Goal: Navigation & Orientation: Find specific page/section

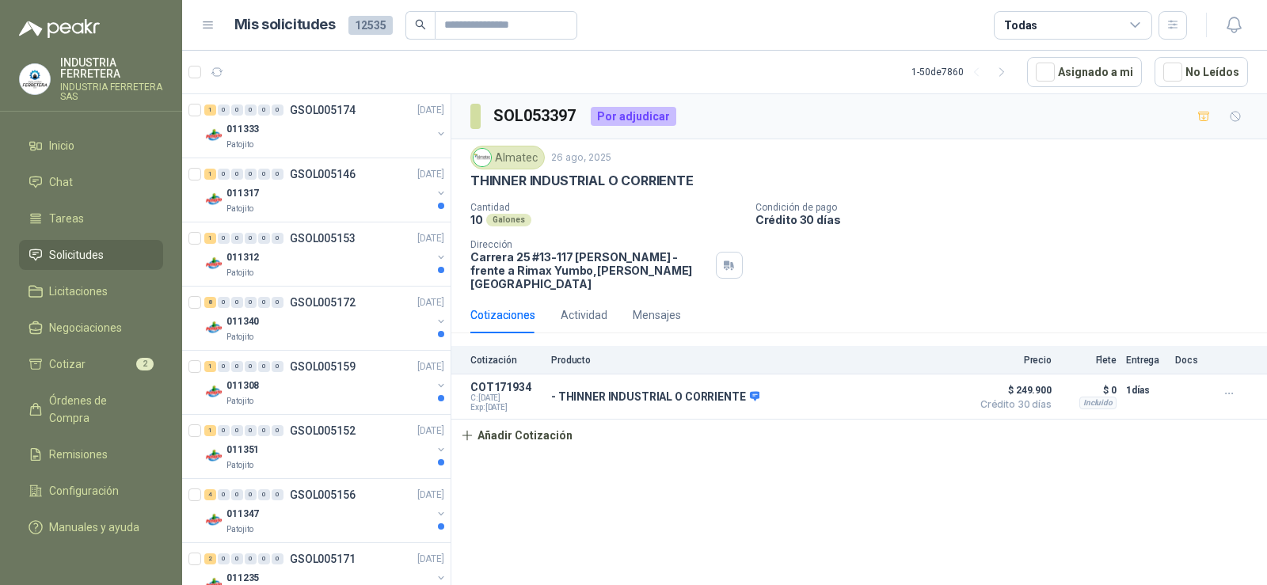
scroll to position [1267, 0]
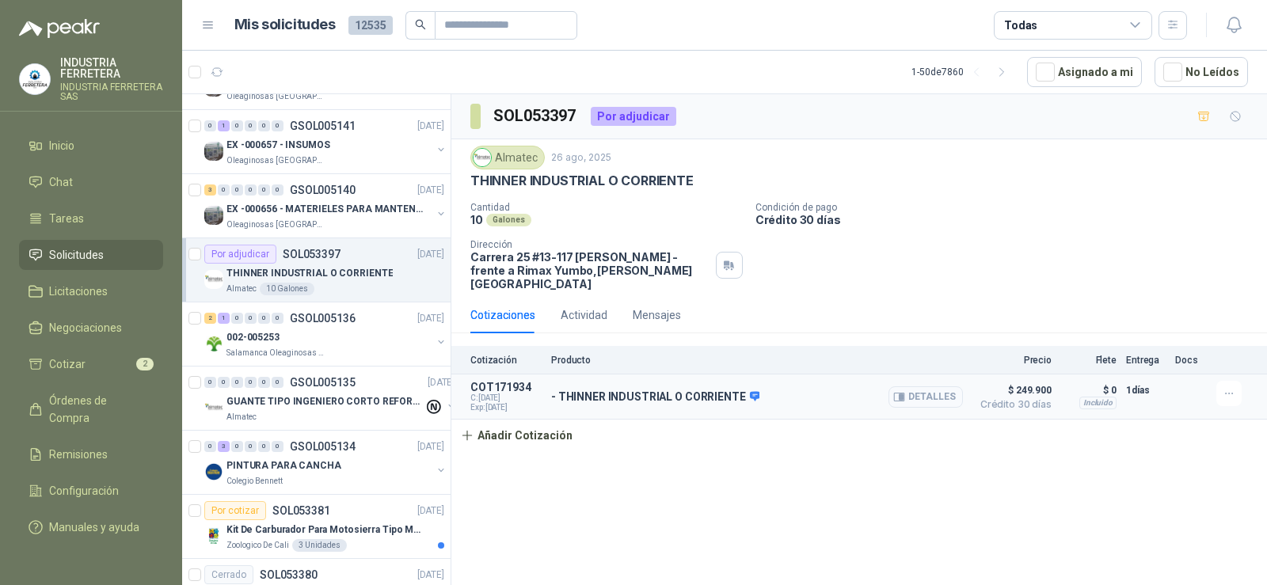
click at [922, 386] on button "Detalles" at bounding box center [925, 396] width 74 height 21
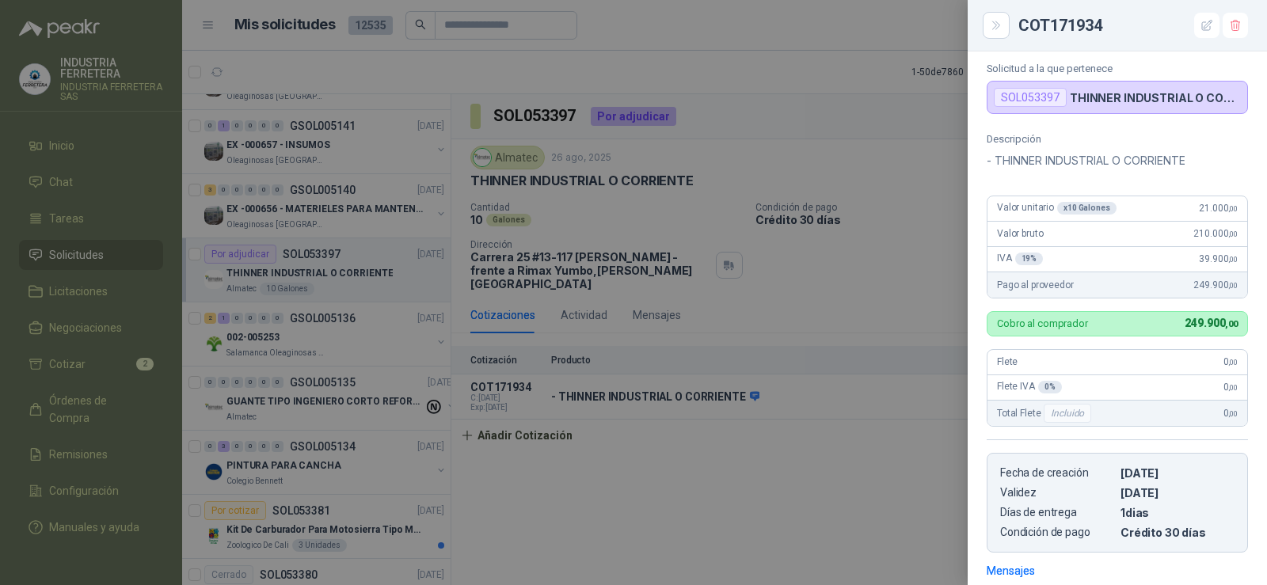
scroll to position [58, 0]
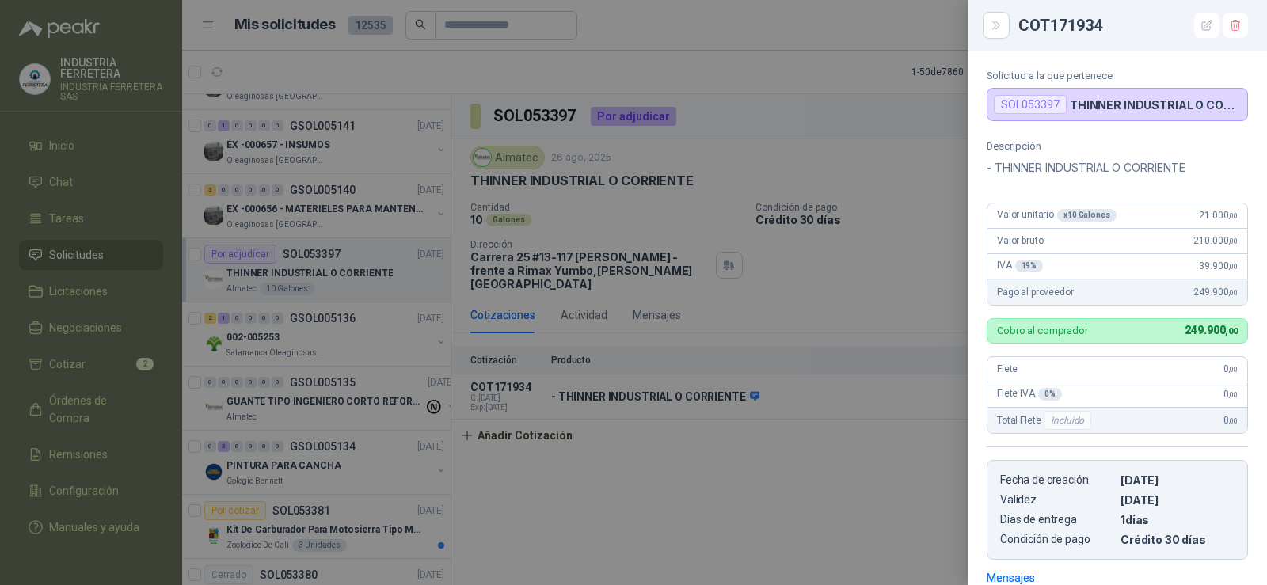
click at [891, 282] on div at bounding box center [633, 292] width 1267 height 585
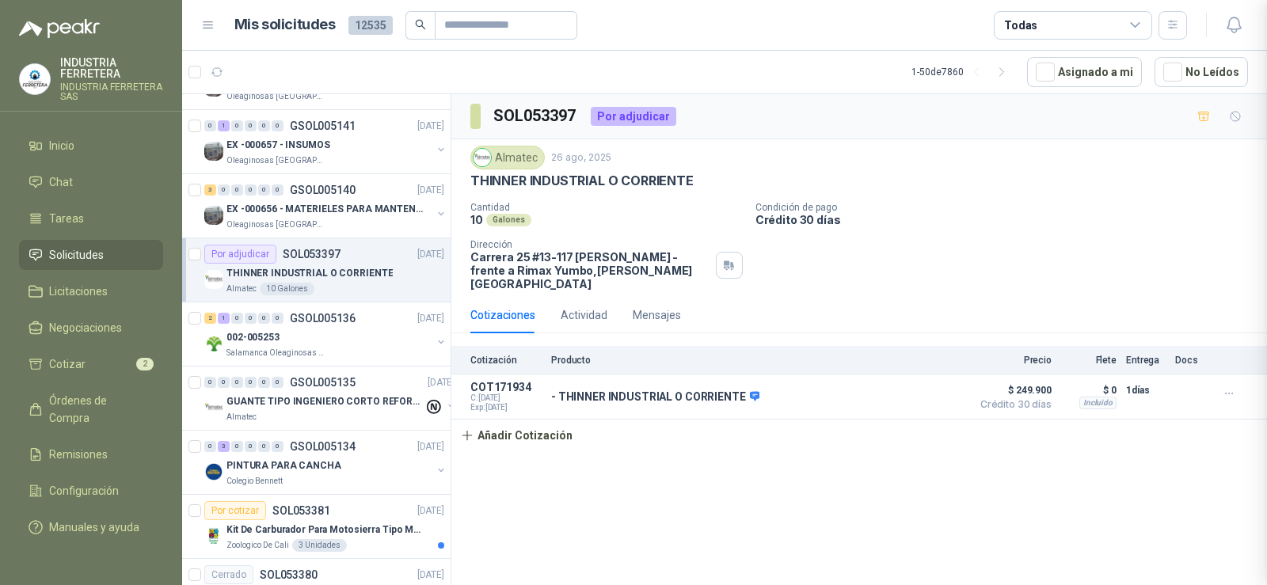
scroll to position [295, 0]
click at [329, 337] on div "002-005253" at bounding box center [328, 337] width 205 height 19
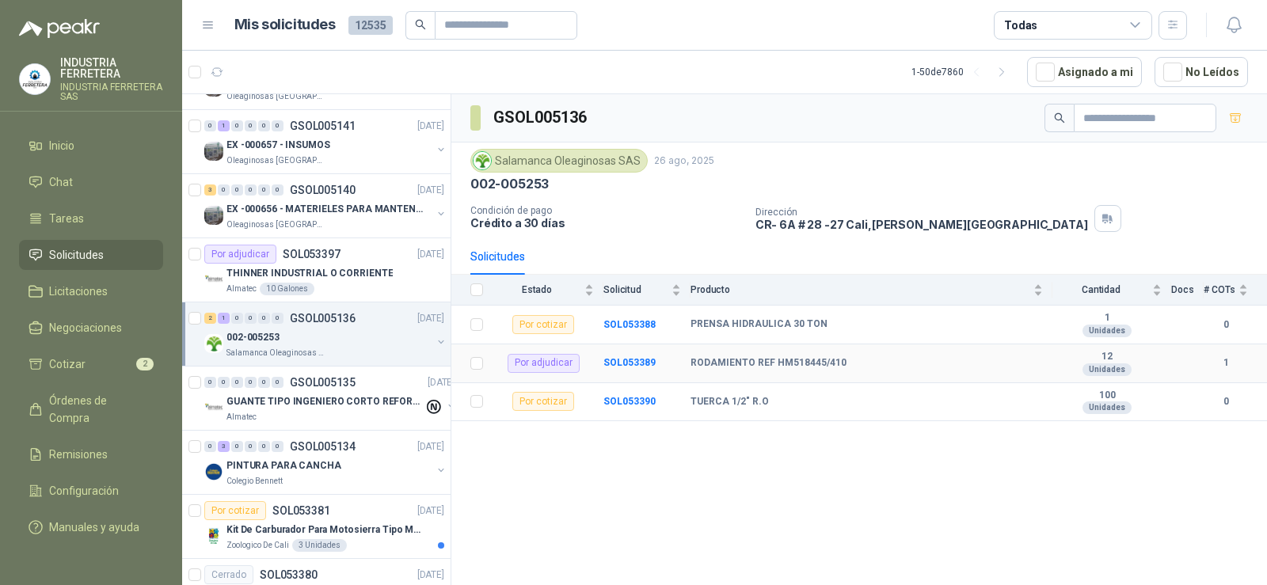
click at [1021, 367] on div "RODAMIENTO REF HM518445/410" at bounding box center [866, 363] width 352 height 13
click at [824, 358] on b "RODAMIENTO REF HM518445/410" at bounding box center [768, 363] width 156 height 13
click at [951, 359] on div "RODAMIENTO REF HM518445/410" at bounding box center [866, 363] width 352 height 13
click at [318, 334] on div "002-005253" at bounding box center [328, 337] width 205 height 19
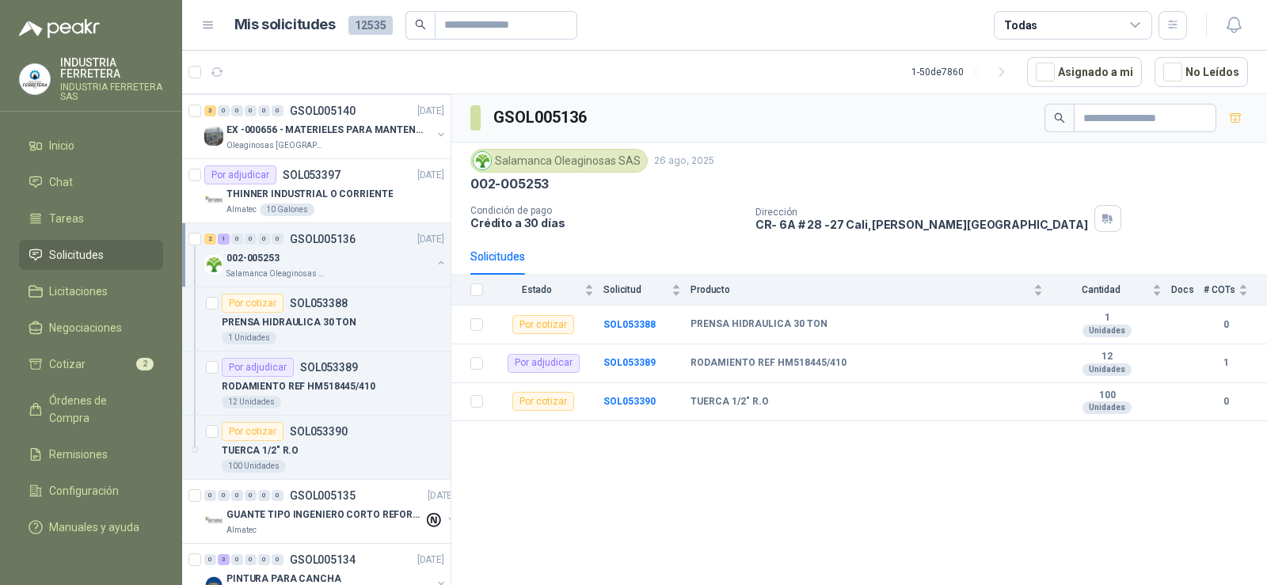
click at [327, 249] on div "002-005253" at bounding box center [328, 258] width 205 height 19
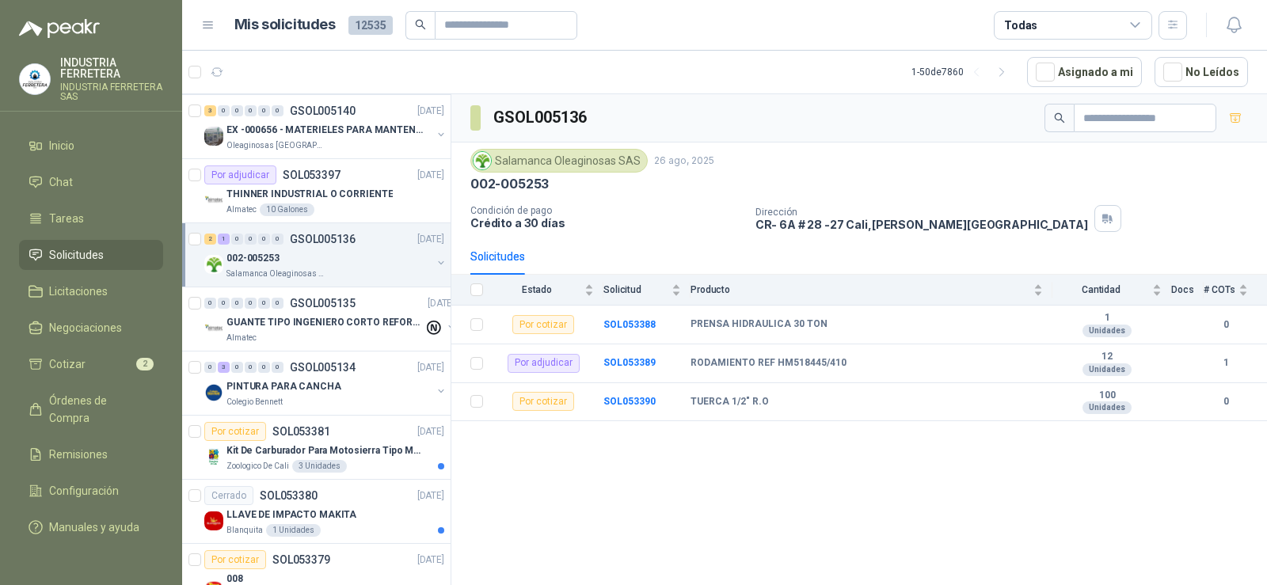
scroll to position [1425, 0]
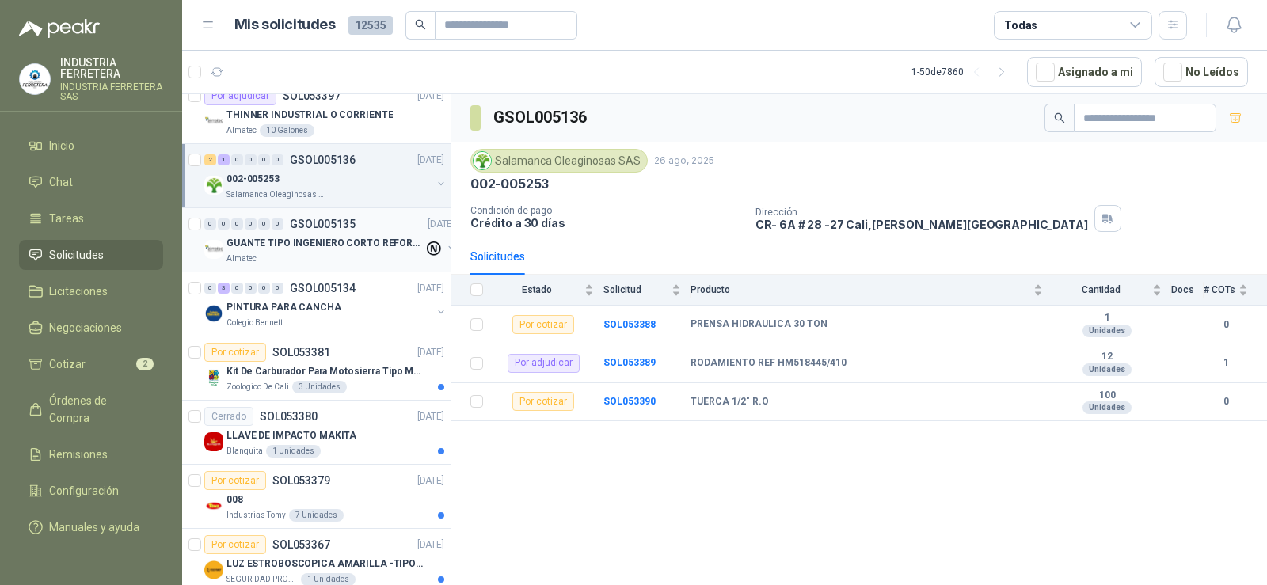
click at [325, 248] on p "GUANTE TIPO INGENIERO CORTO REFORZADO" at bounding box center [324, 243] width 197 height 15
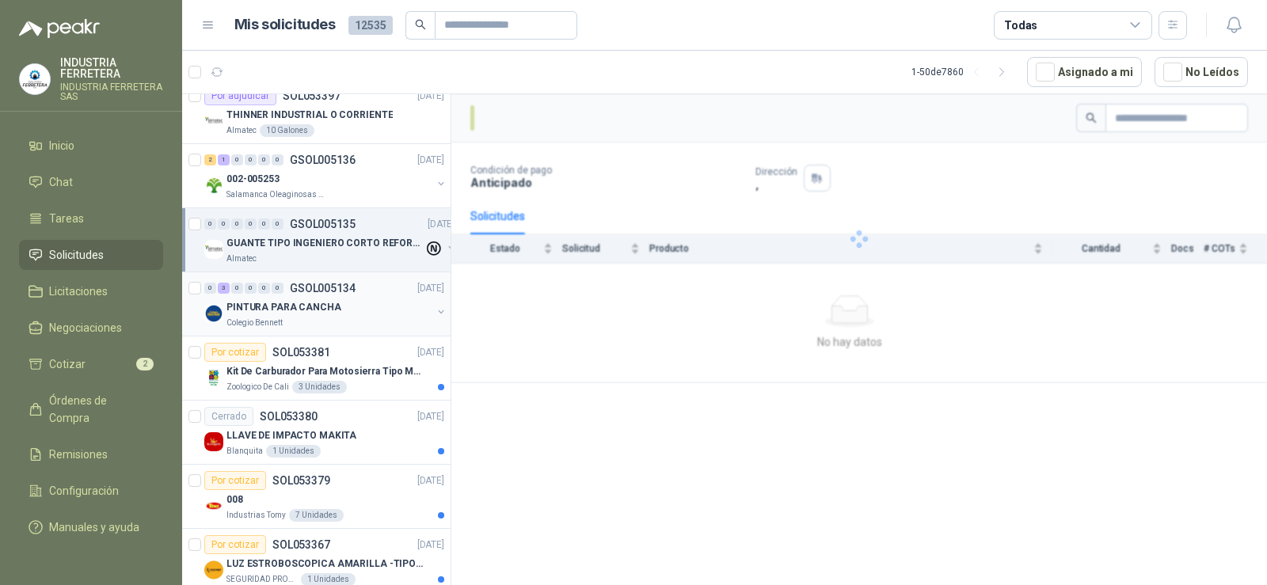
click at [319, 320] on div "Colegio Bennett" at bounding box center [328, 323] width 205 height 13
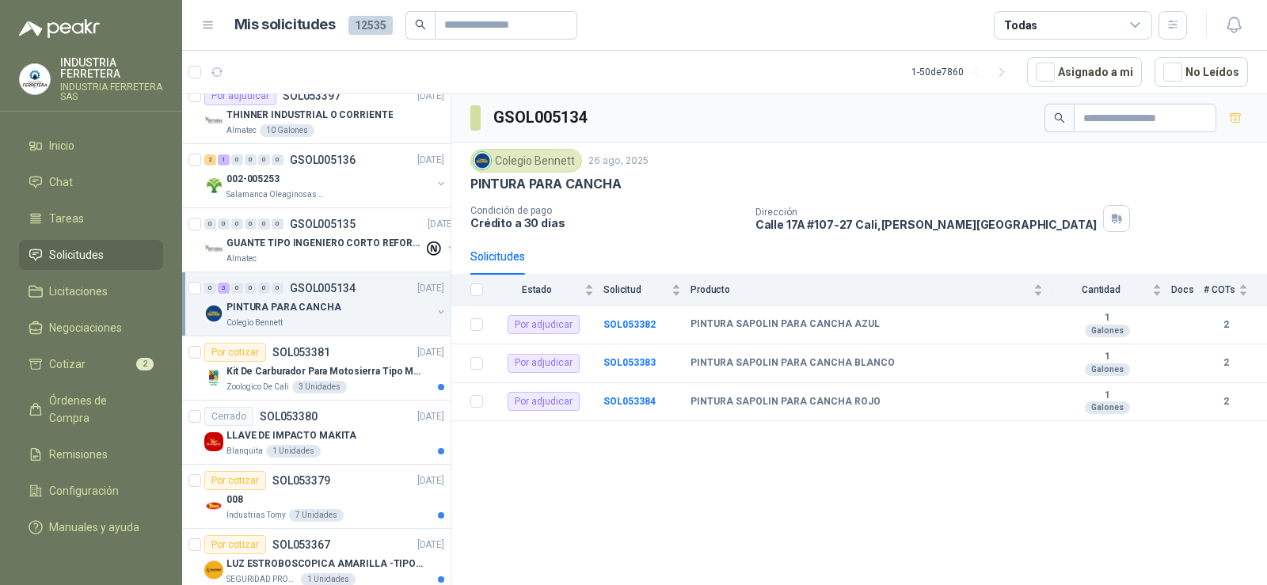
scroll to position [1504, 0]
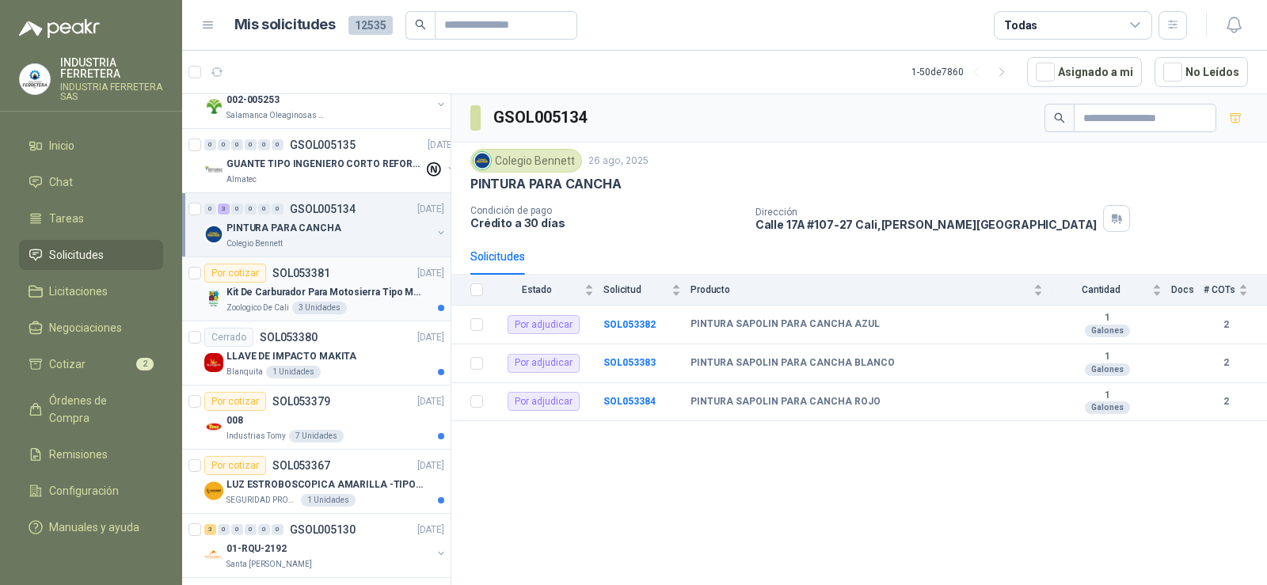
click at [317, 288] on p "Kit De Carburador Para Motosierra Tipo M250 - Zama" at bounding box center [324, 292] width 197 height 15
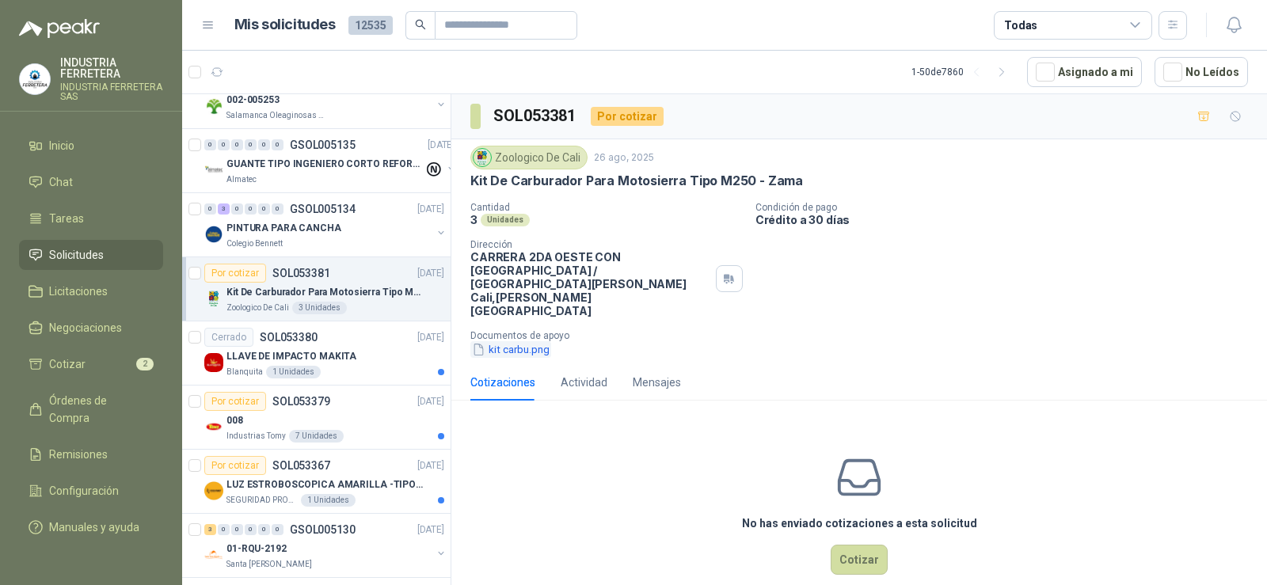
click at [526, 341] on button "kit carbu.png" at bounding box center [510, 349] width 81 height 17
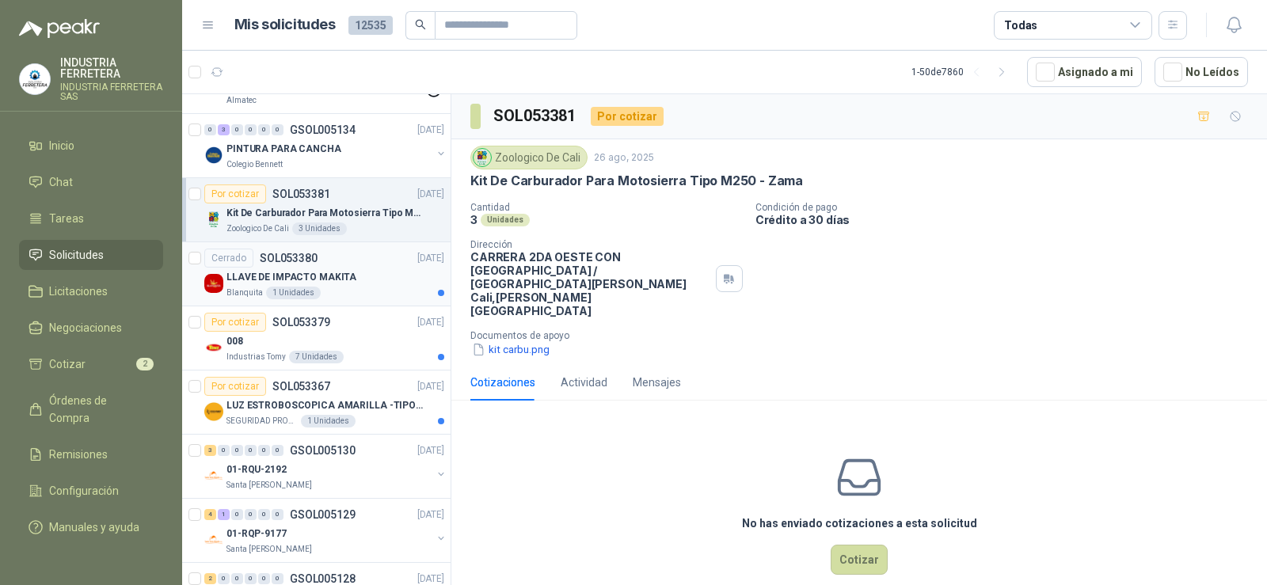
click at [344, 270] on p "LLAVE DE IMPACTO MAKITA" at bounding box center [291, 277] width 130 height 15
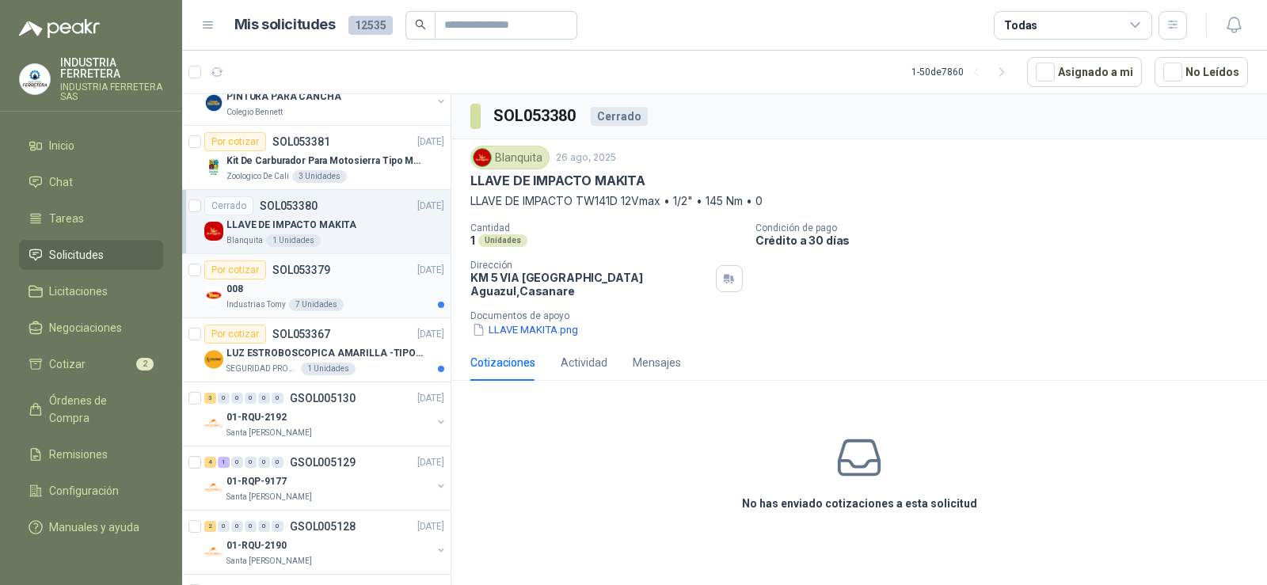
scroll to position [1663, 0]
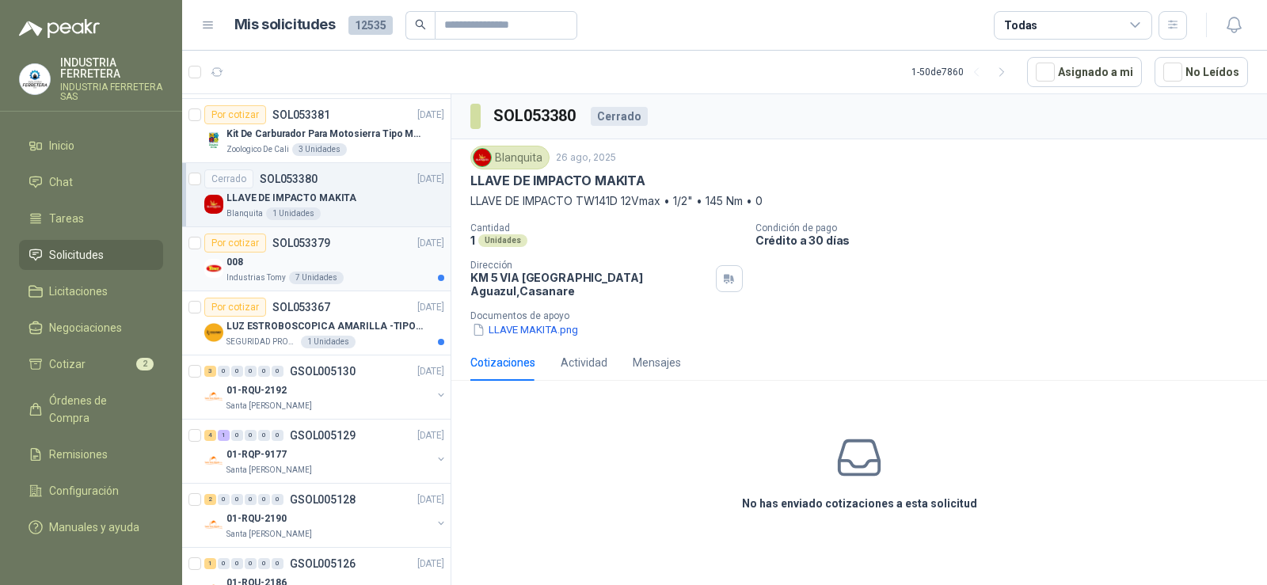
click at [342, 267] on div "008" at bounding box center [335, 262] width 218 height 19
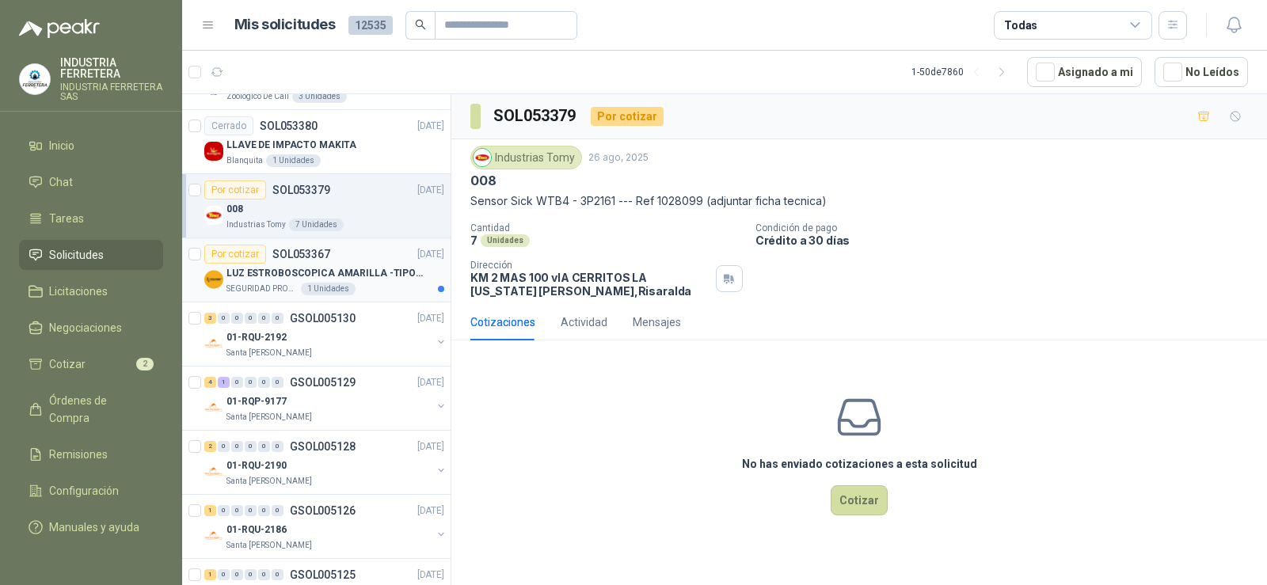
scroll to position [1742, 0]
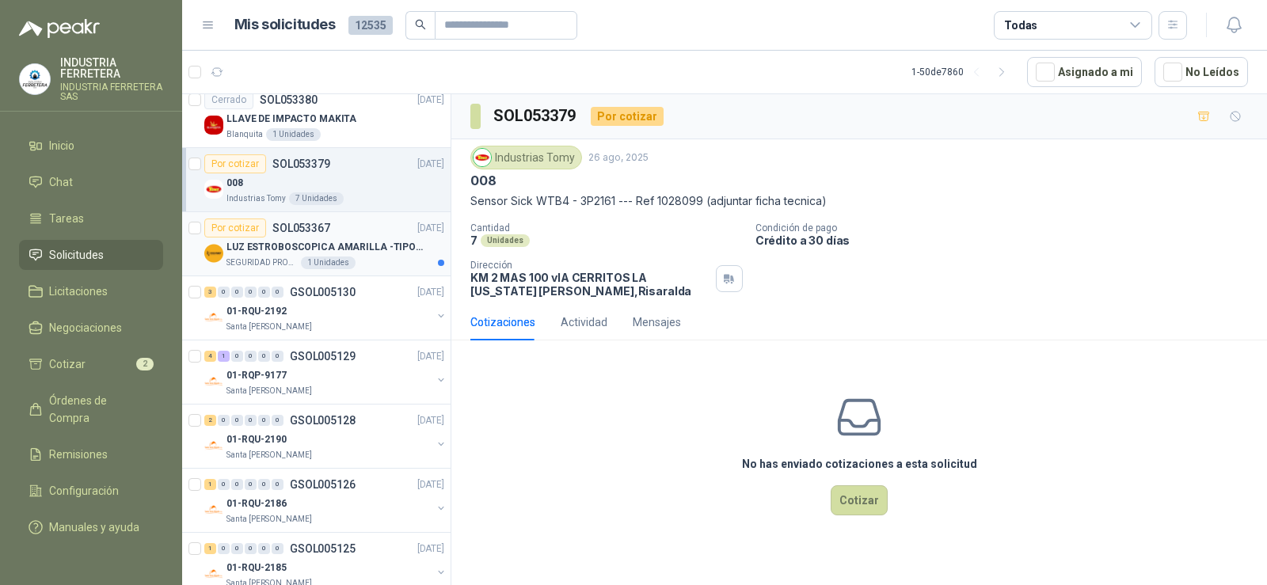
click at [344, 245] on p "LUZ ESTROBOSCOPICA AMARILLA -TIPO BALA" at bounding box center [324, 247] width 197 height 15
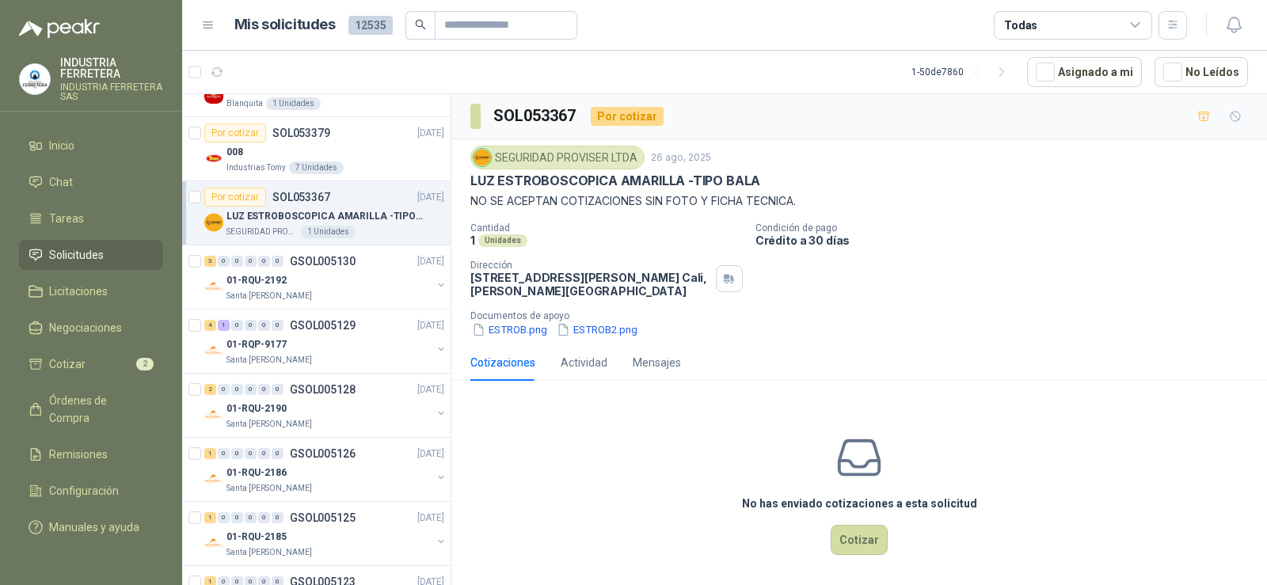
scroll to position [1821, 0]
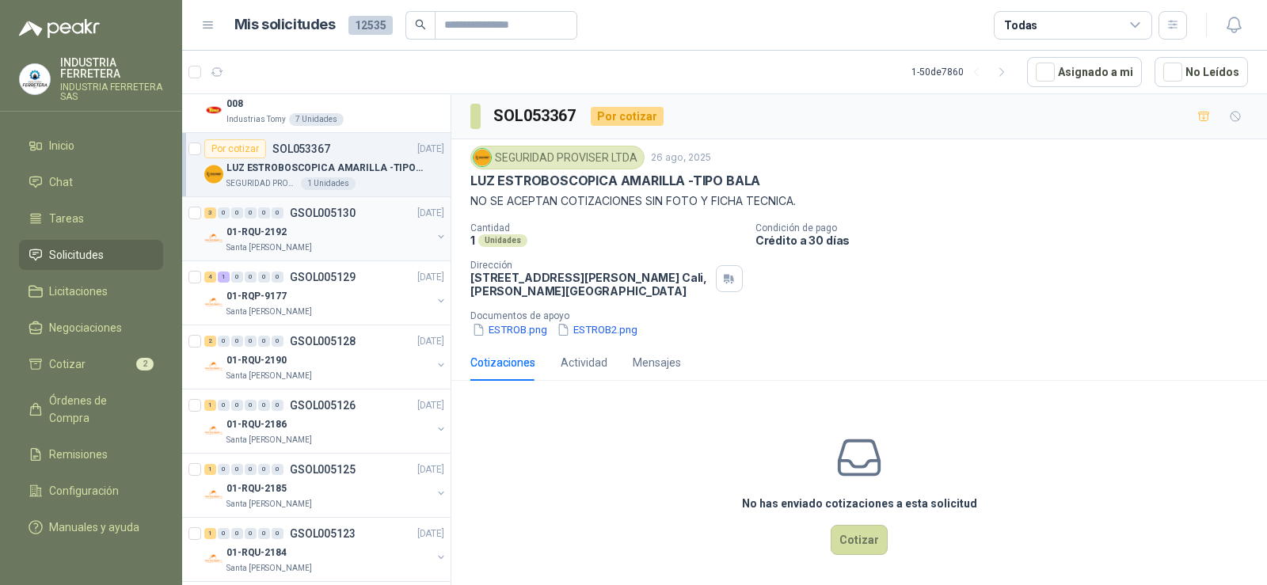
click at [322, 238] on div "01-RQU-2192" at bounding box center [328, 231] width 205 height 19
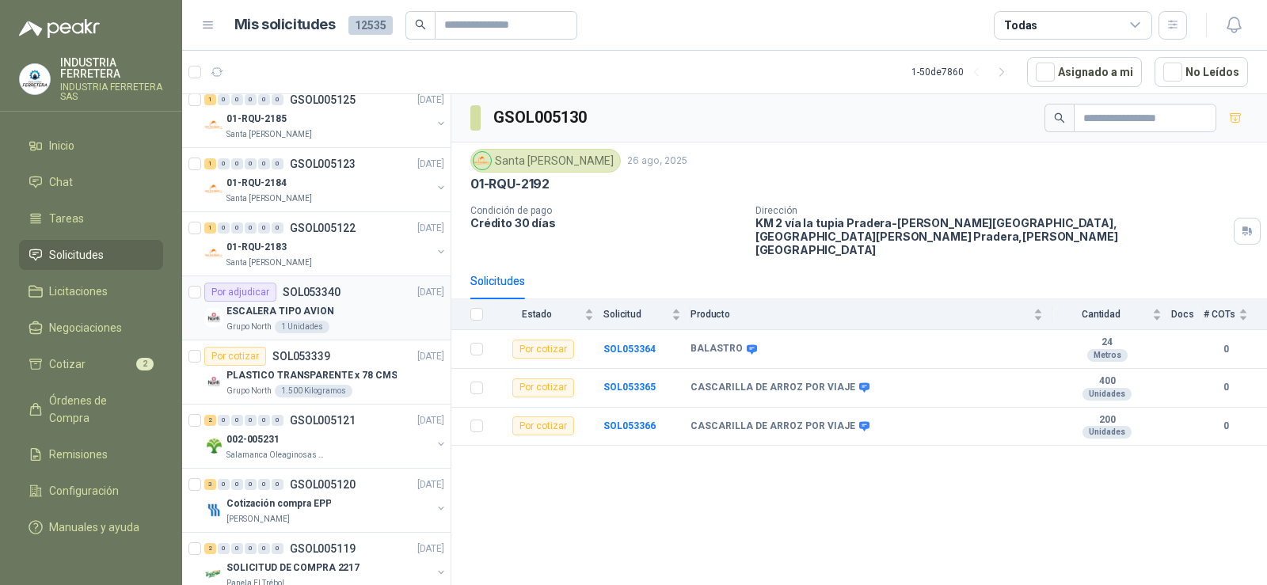
scroll to position [2217, 0]
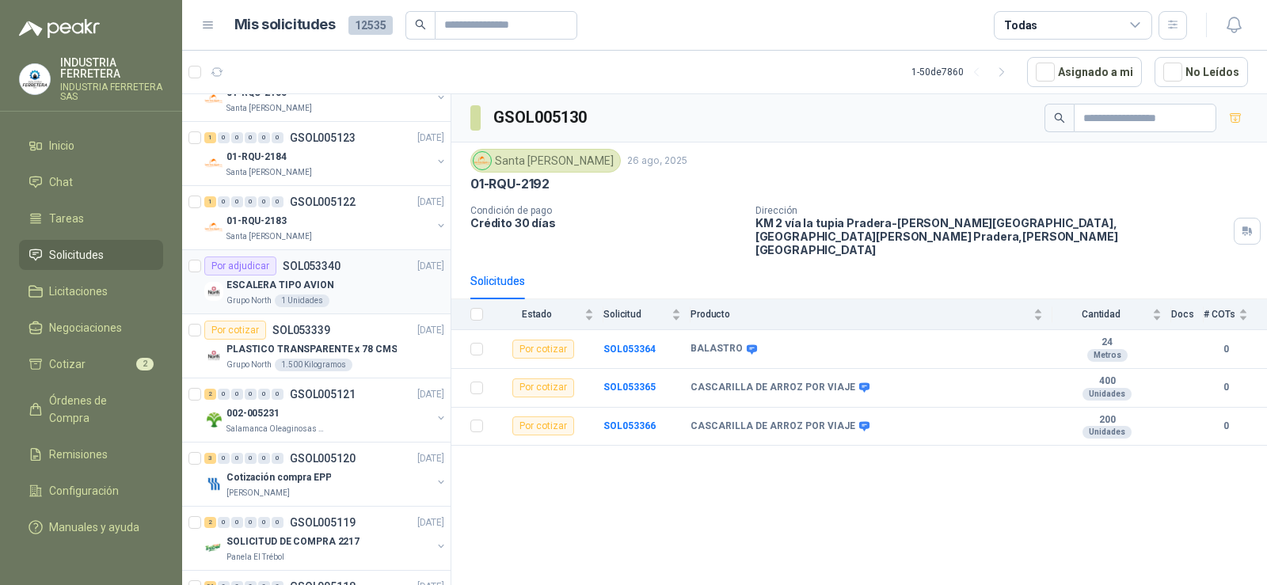
click at [340, 279] on div "ESCALERA TIPO AVION" at bounding box center [335, 285] width 218 height 19
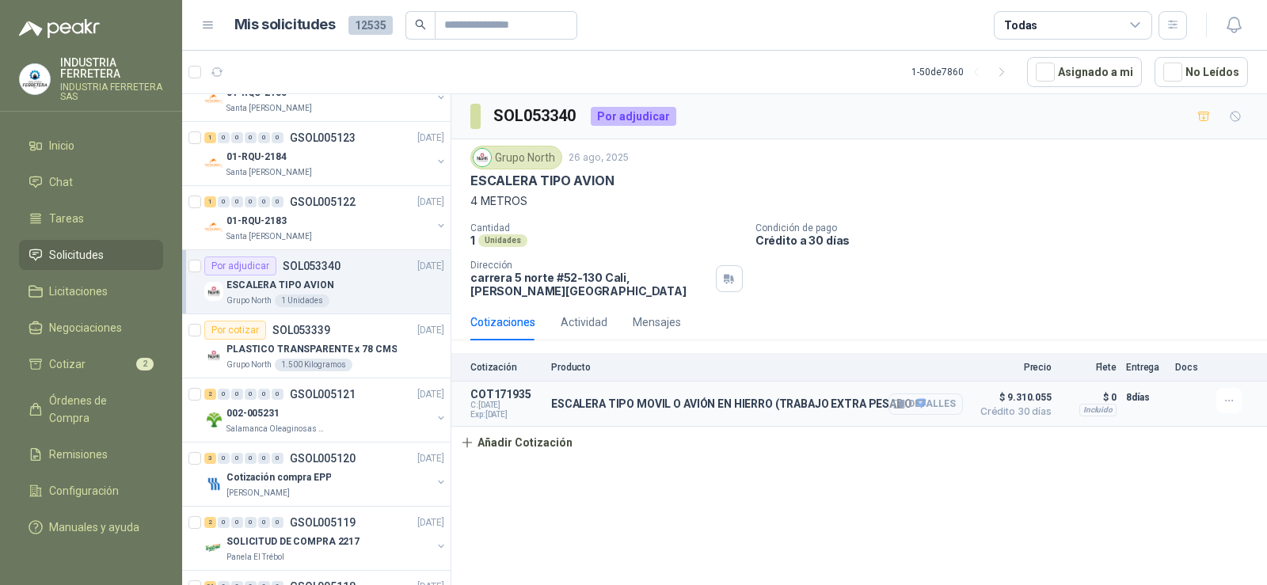
click at [903, 401] on icon "button" at bounding box center [902, 404] width 4 height 6
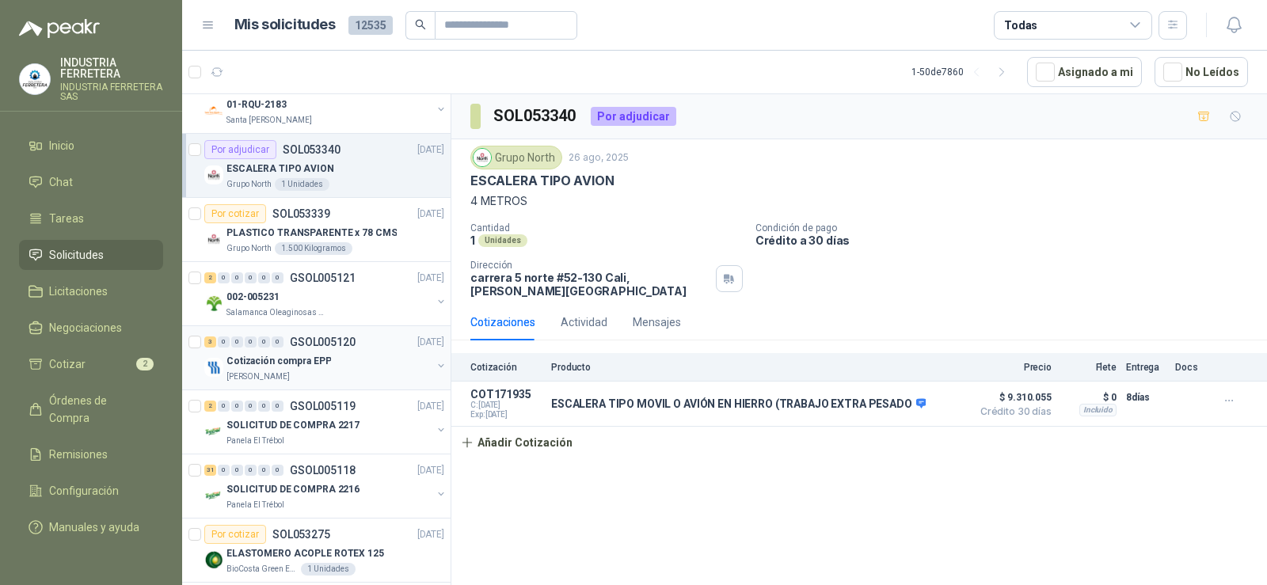
scroll to position [2296, 0]
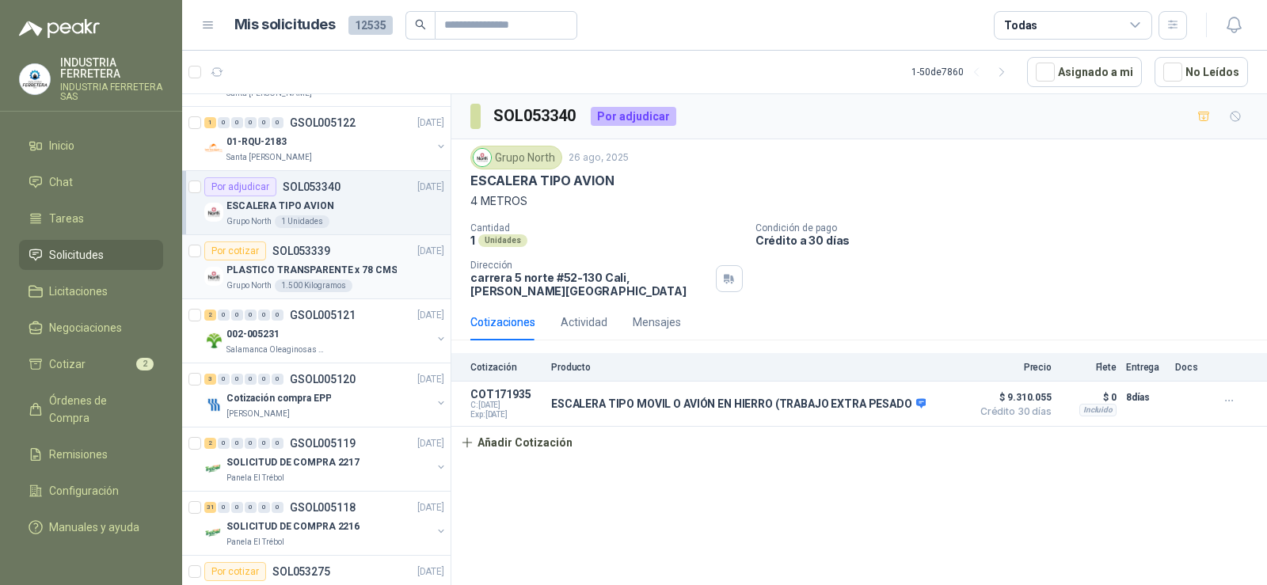
click at [359, 253] on div "Por cotizar SOL053339 [DATE]" at bounding box center [324, 251] width 240 height 19
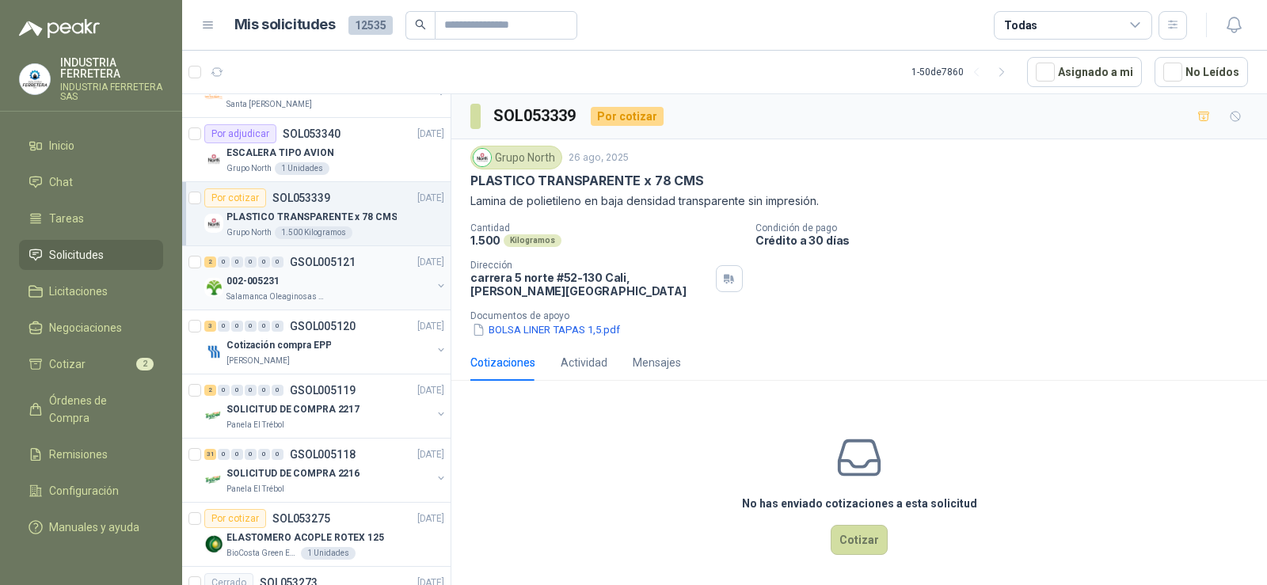
scroll to position [2375, 0]
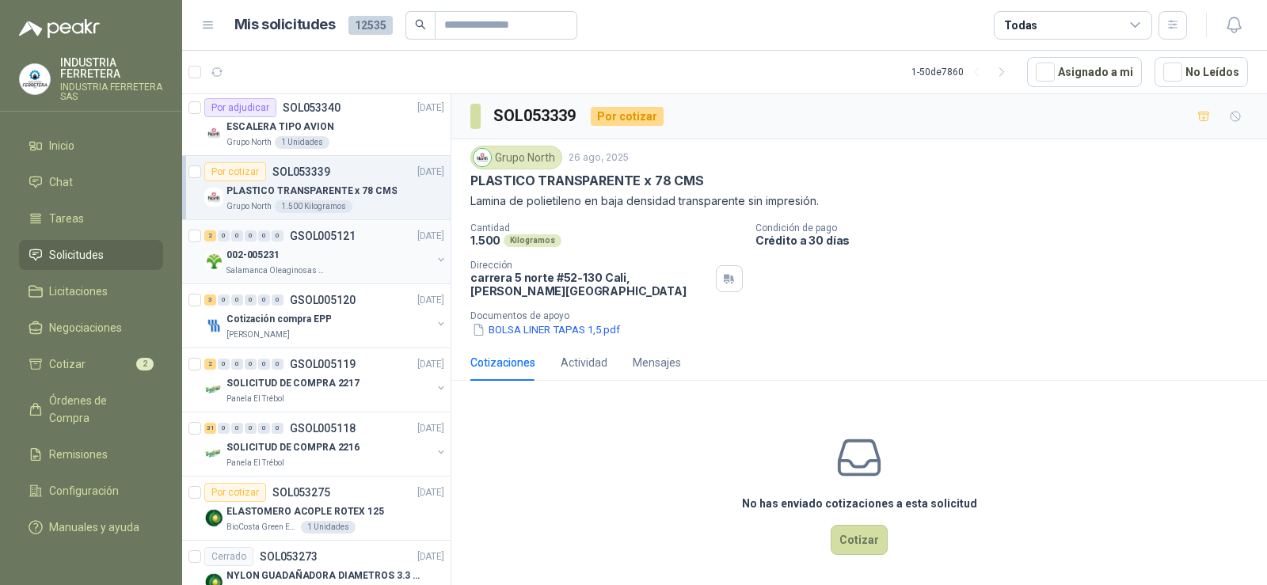
click at [325, 259] on div "002-005231" at bounding box center [328, 254] width 205 height 19
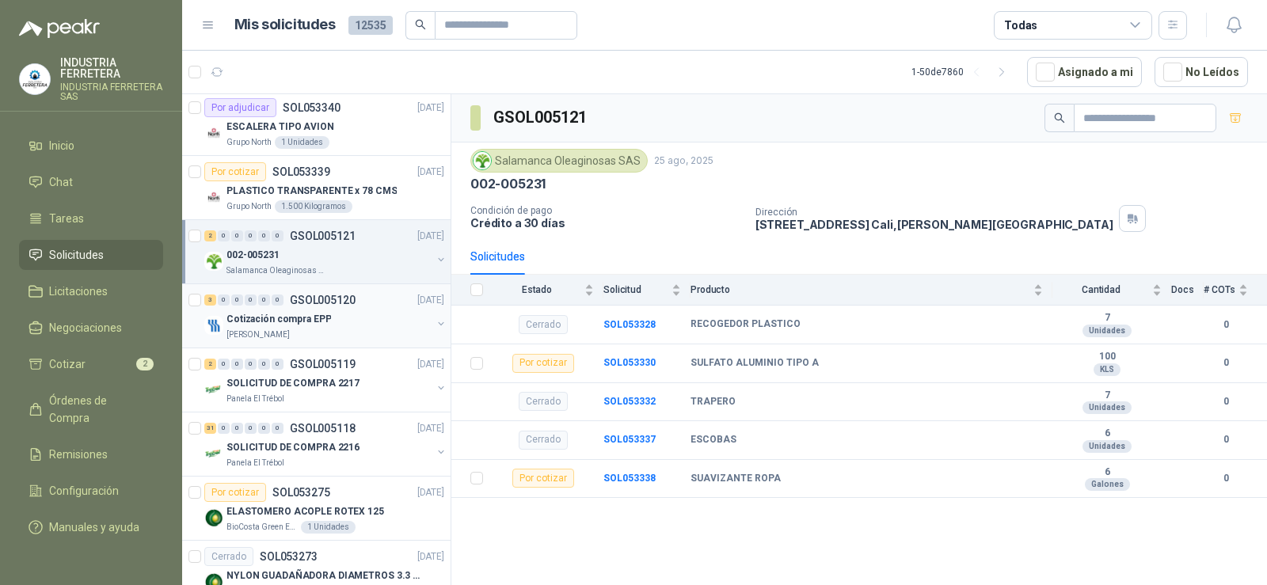
click at [320, 330] on div "[PERSON_NAME]" at bounding box center [328, 335] width 205 height 13
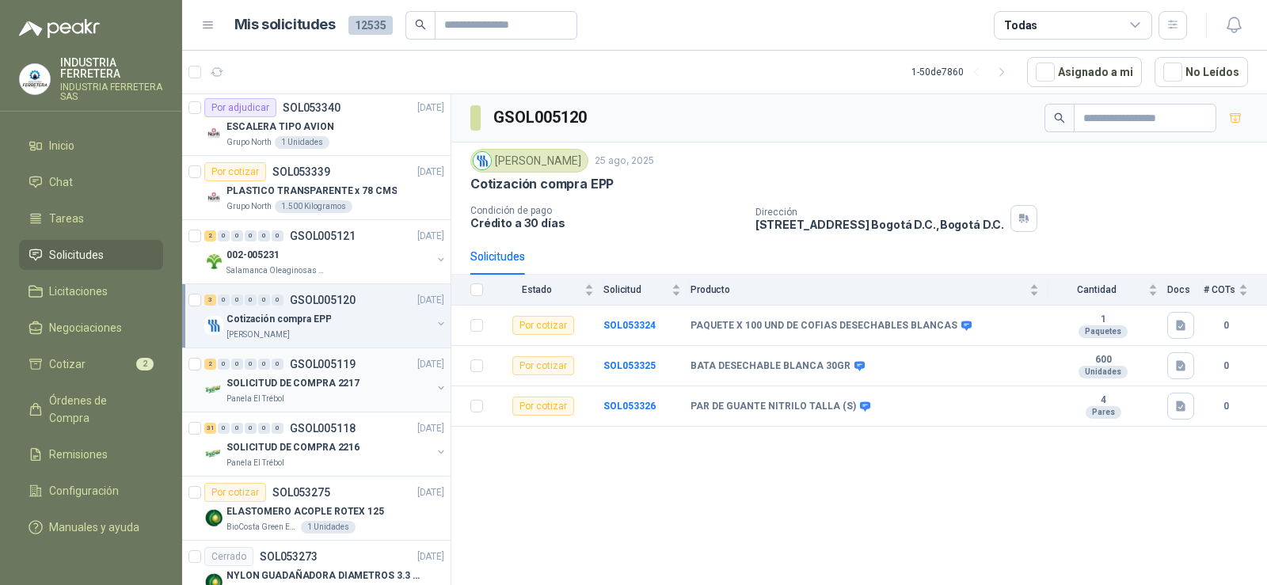
click at [339, 388] on p "SOLICITUD DE COMPRA 2217" at bounding box center [292, 383] width 133 height 15
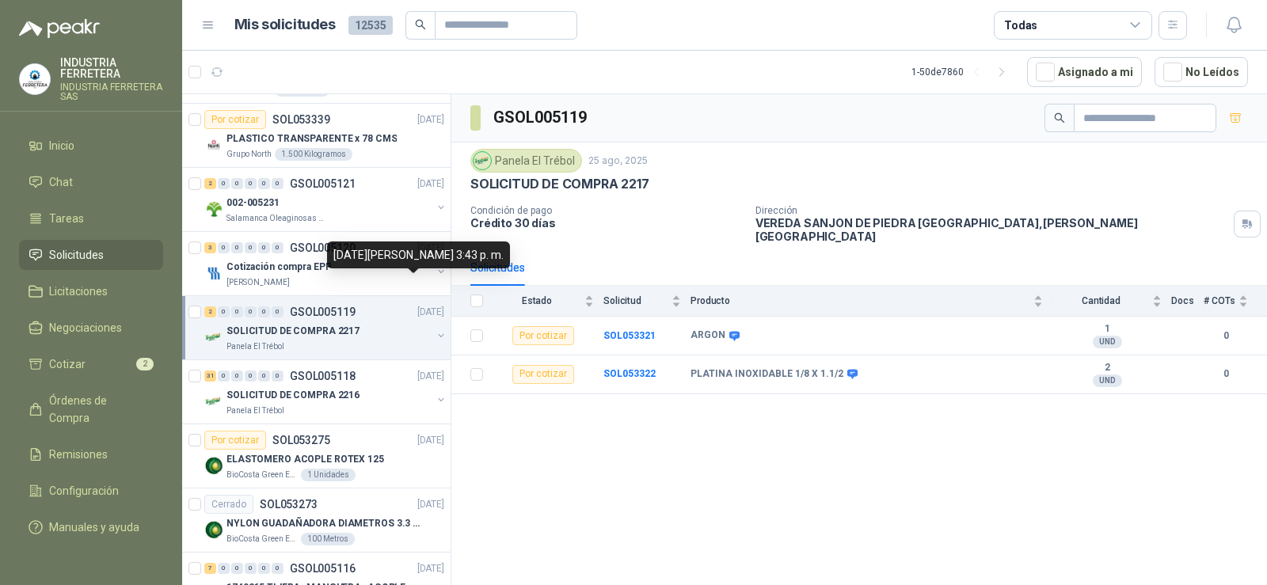
scroll to position [2455, 0]
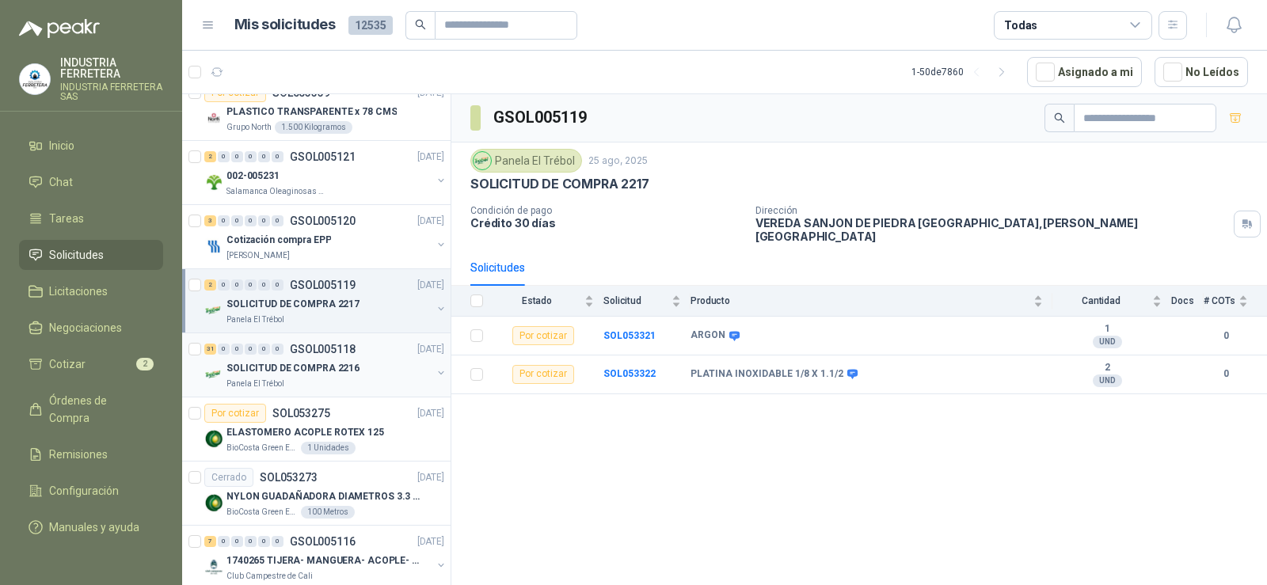
click at [337, 362] on p "SOLICITUD DE COMPRA 2216" at bounding box center [292, 368] width 133 height 15
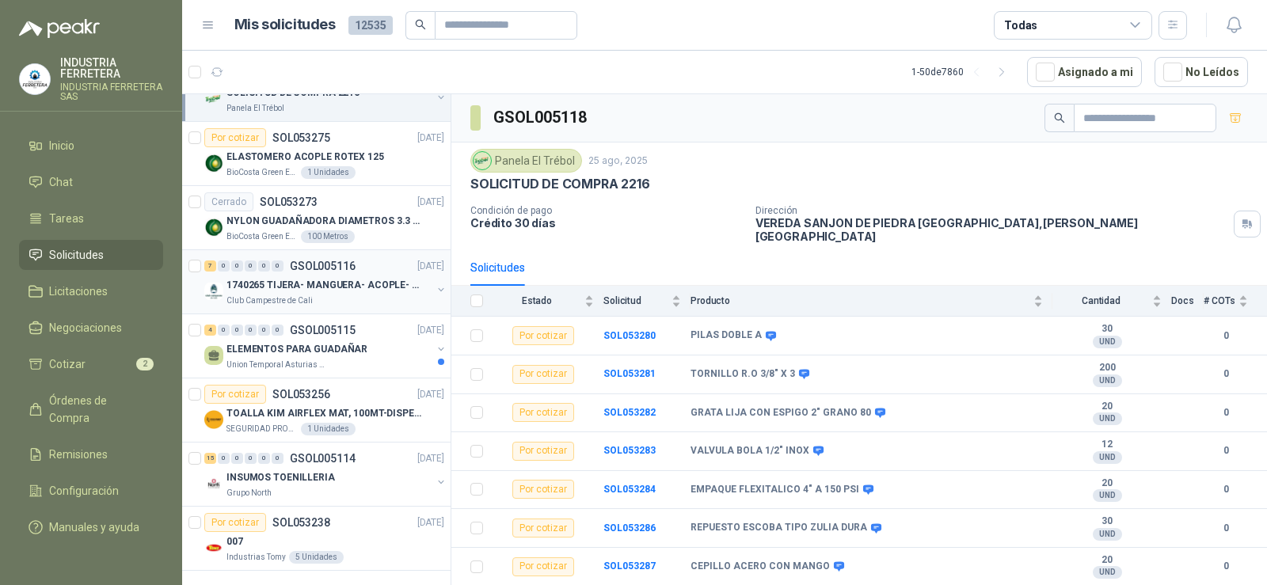
scroll to position [2745, 0]
click at [340, 276] on p "1740265 TIJERA- MANGUERA- ACOPLE- SURTIDORES" at bounding box center [324, 283] width 197 height 15
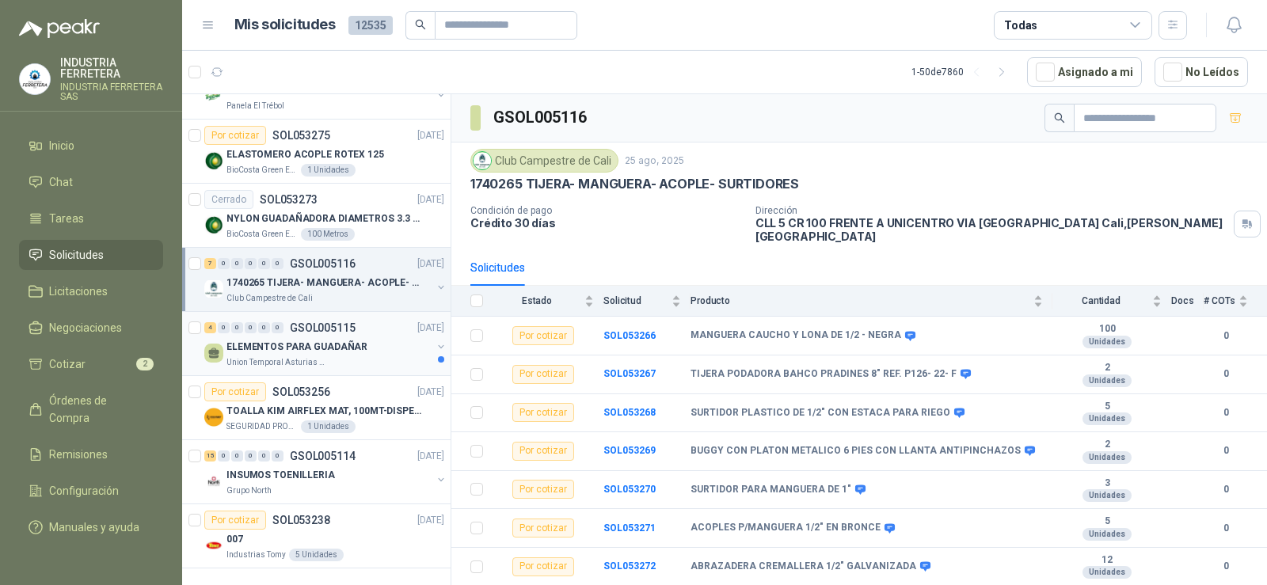
click at [313, 340] on p "ELEMENTOS PARA GUADAÑAR" at bounding box center [296, 347] width 141 height 15
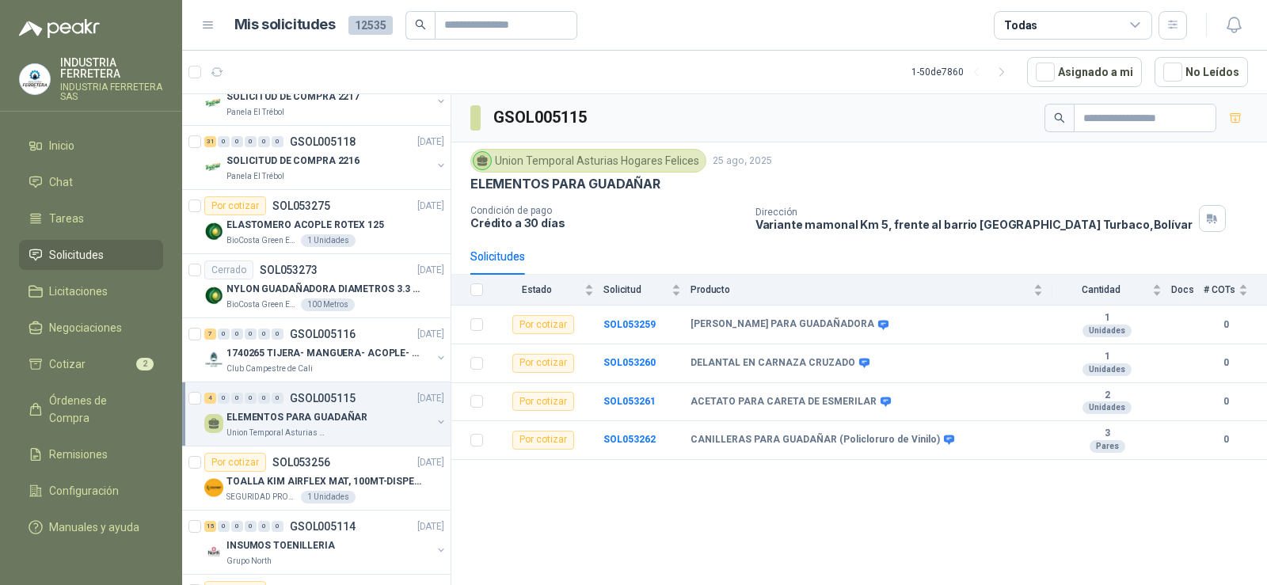
scroll to position [2745, 0]
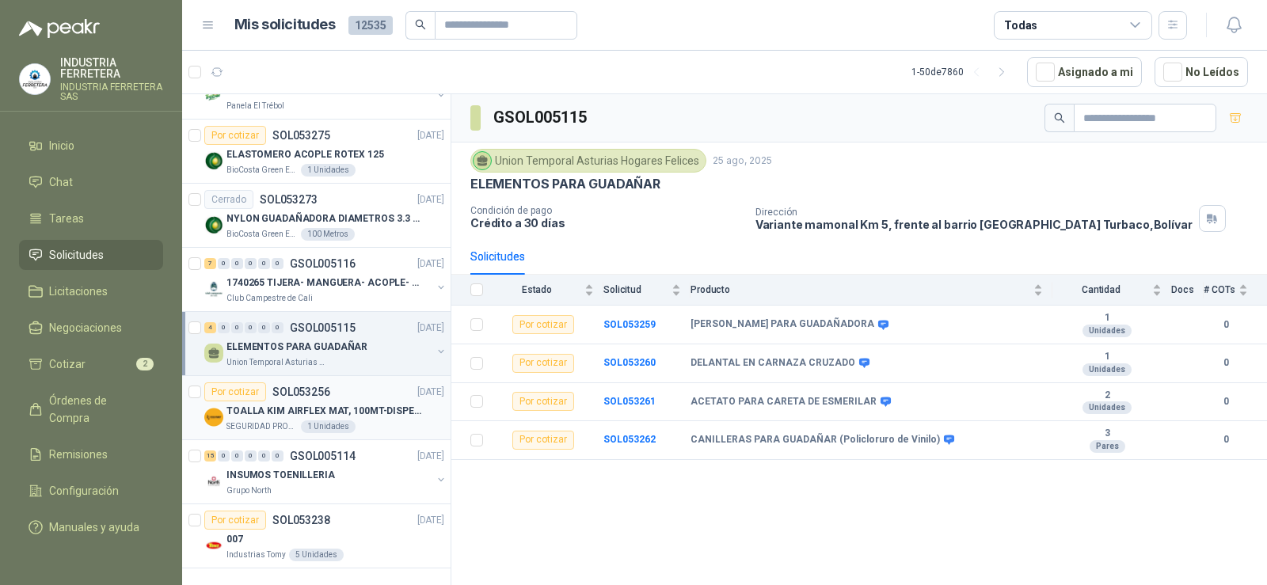
click at [337, 404] on p "TOALLA KIM AIRFLEX MAT, 100MT-DISPENSADOR- caja x6" at bounding box center [324, 411] width 197 height 15
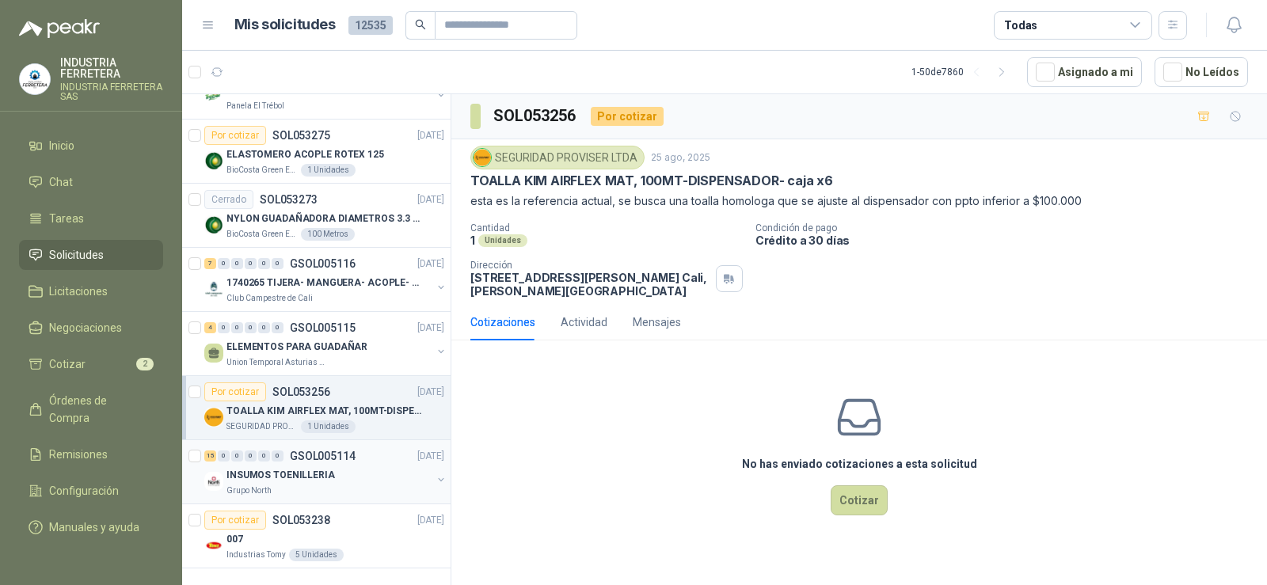
click at [307, 468] on p "INSUMOS TOENILLERIA" at bounding box center [280, 475] width 108 height 15
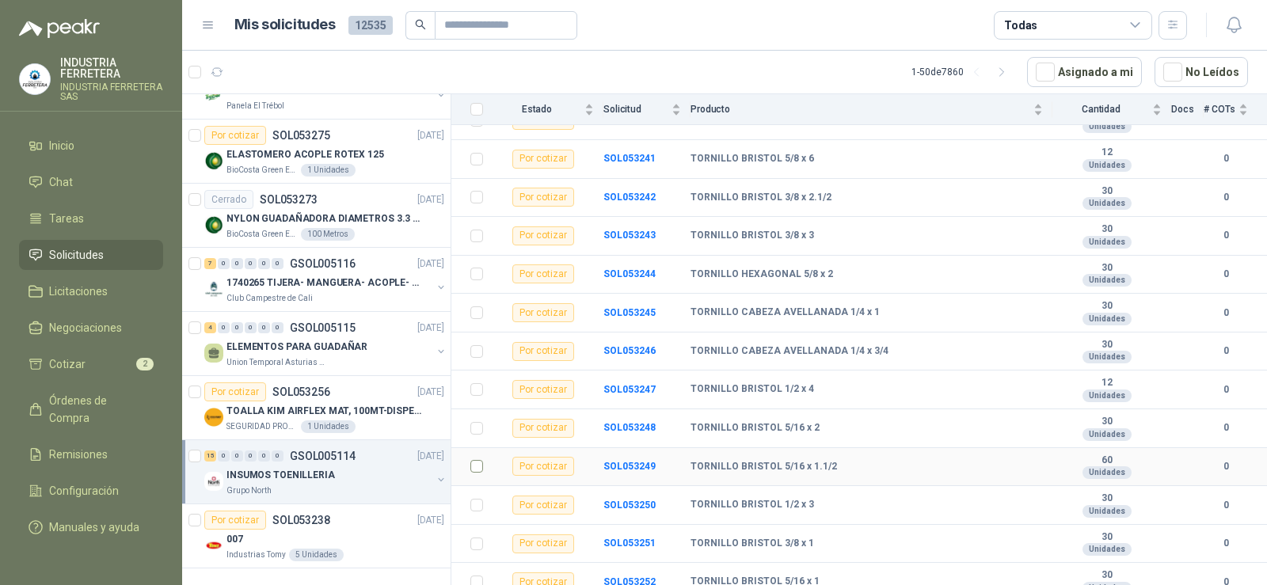
scroll to position [238, 0]
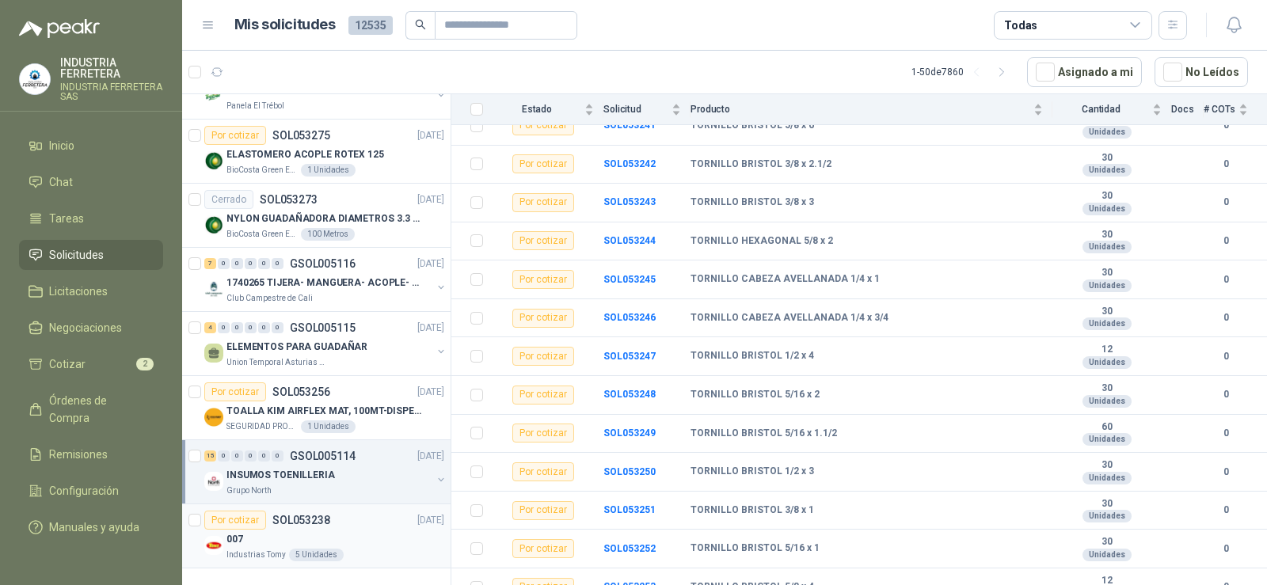
click at [289, 530] on div "007" at bounding box center [335, 539] width 218 height 19
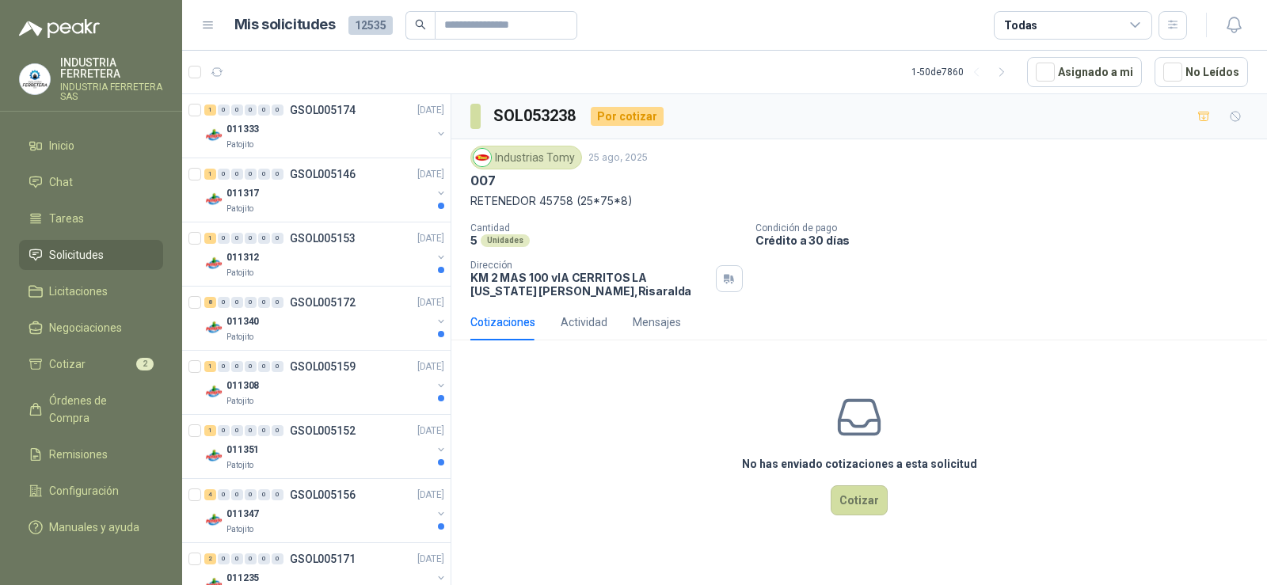
click at [93, 257] on span "Solicitudes" at bounding box center [76, 254] width 55 height 17
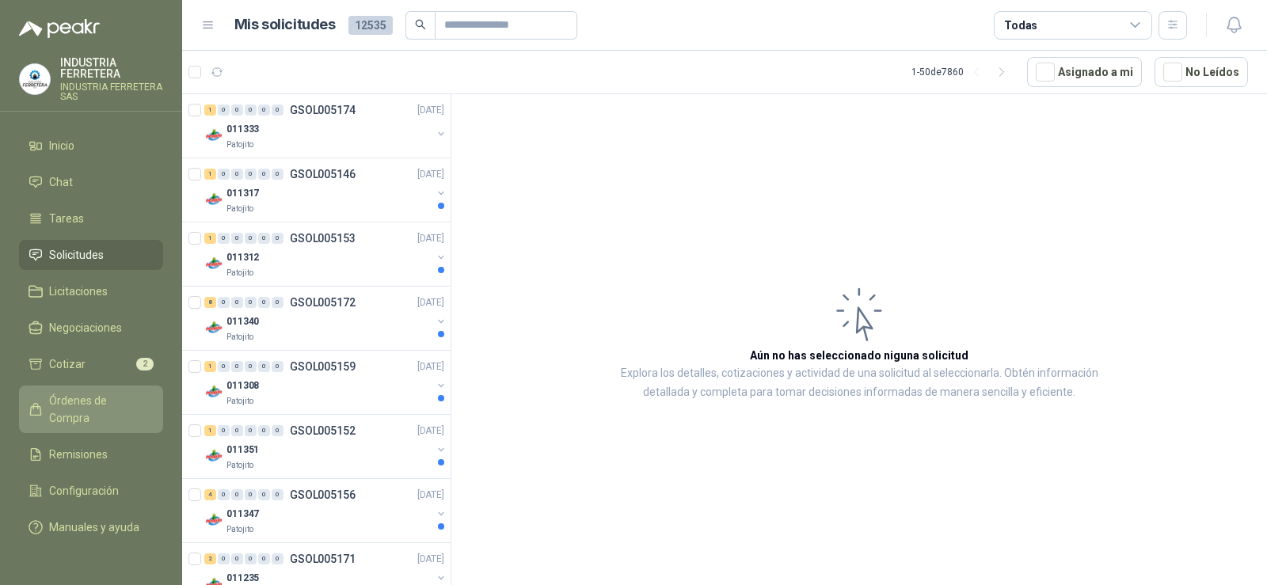
click at [68, 394] on span "Órdenes de Compra" at bounding box center [98, 409] width 99 height 35
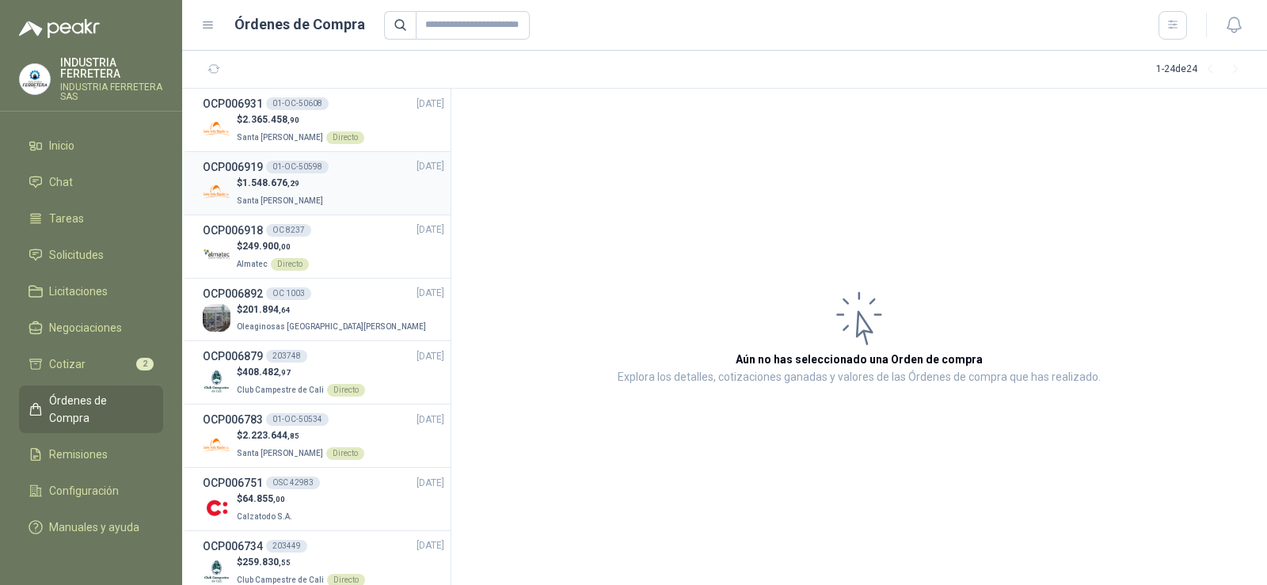
click at [348, 196] on div "$ 1.548.676 ,29 Santa [PERSON_NAME]" at bounding box center [324, 192] width 242 height 32
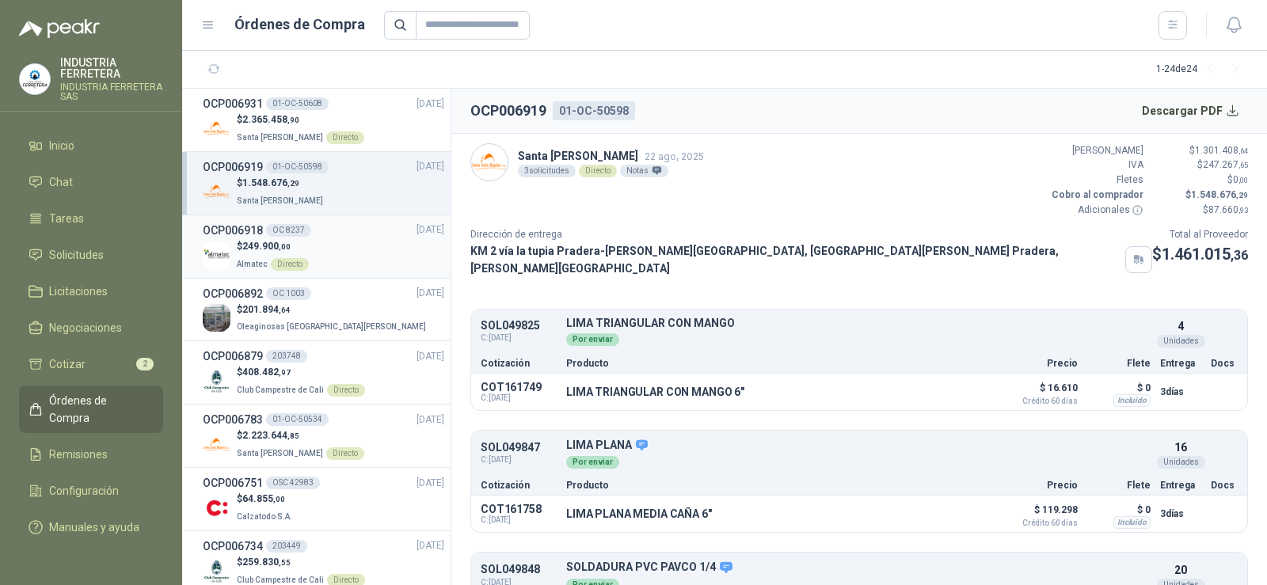
click at [344, 261] on div "$ 249.900 ,00 Almatec Directo" at bounding box center [324, 255] width 242 height 32
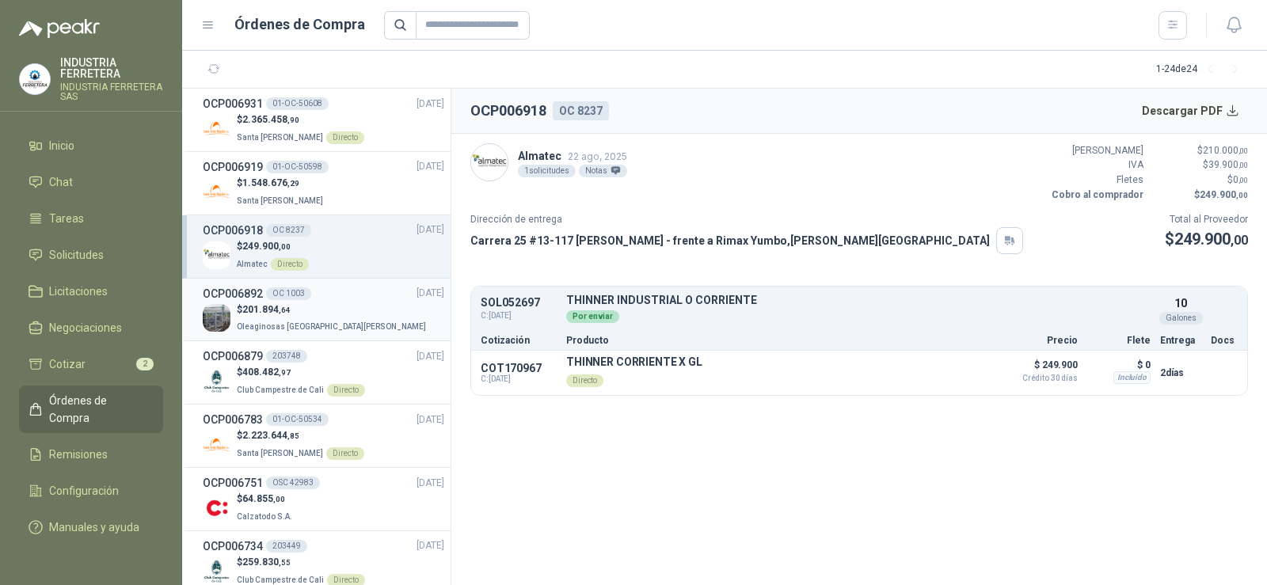
click at [311, 311] on p "$ 201.894 ,64" at bounding box center [333, 309] width 192 height 15
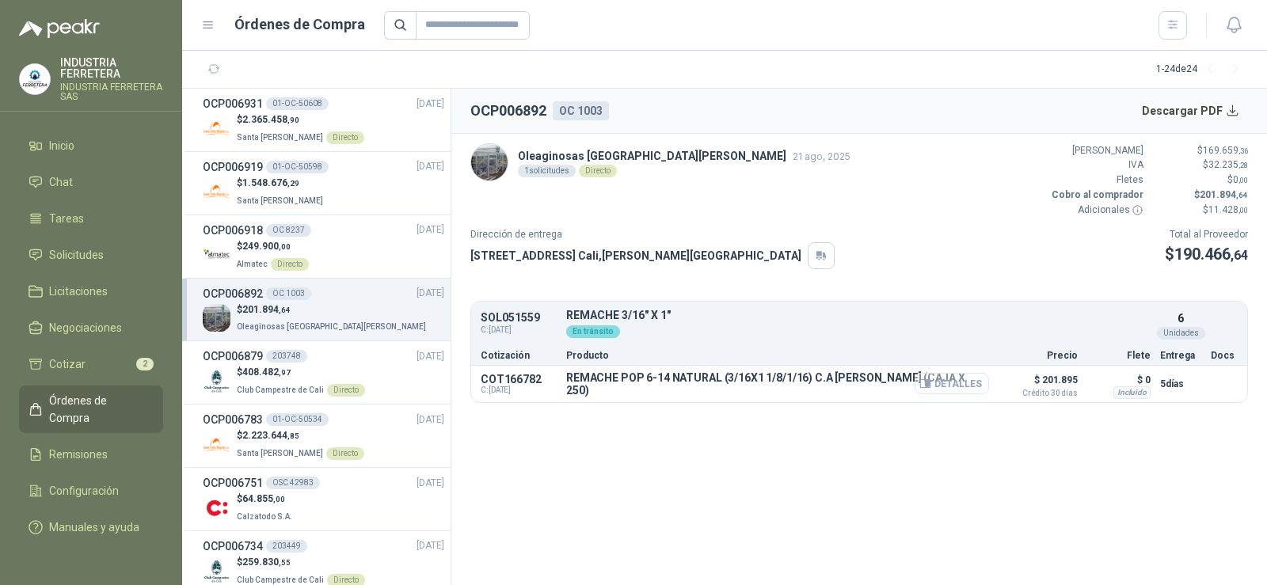
click at [957, 385] on button "Detalles" at bounding box center [952, 383] width 74 height 21
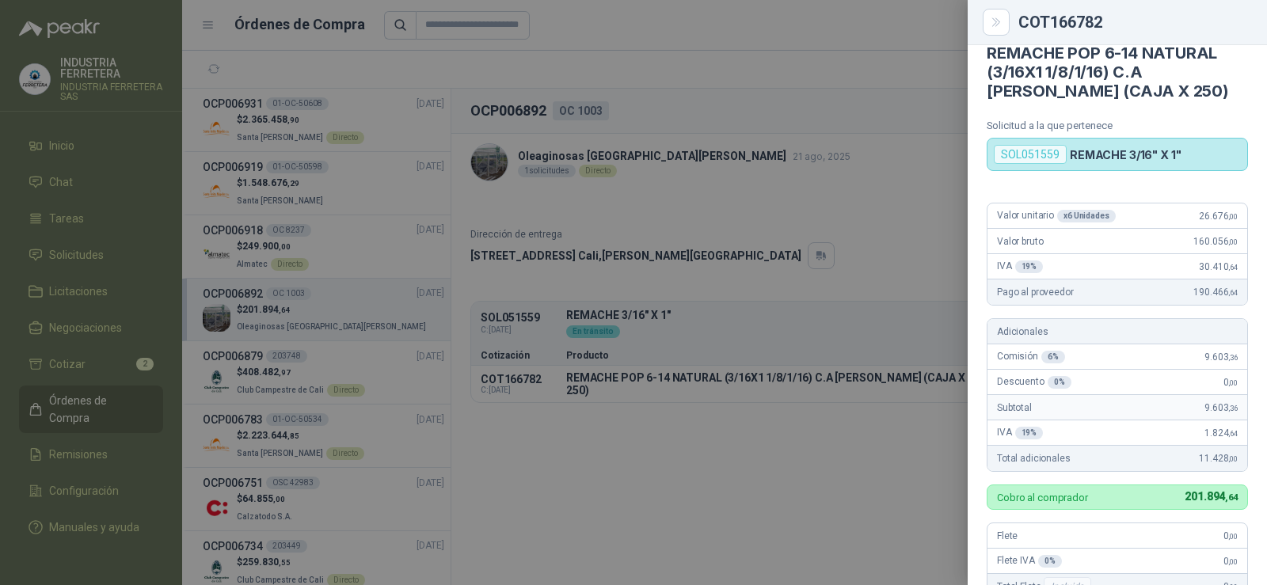
scroll to position [100, 0]
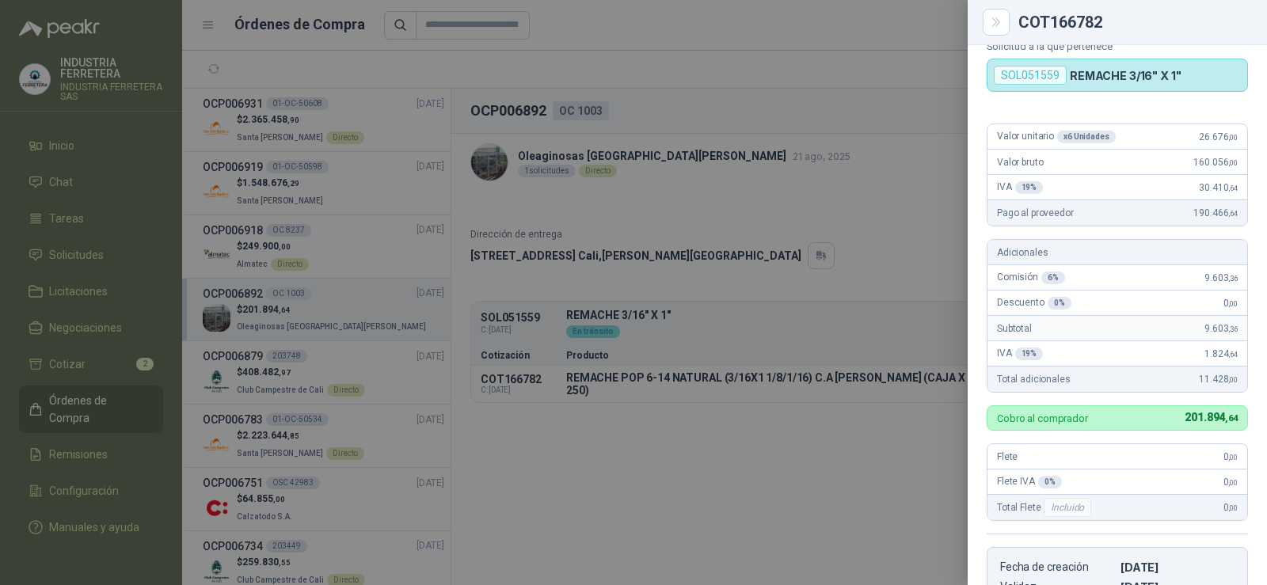
click at [873, 262] on div at bounding box center [633, 292] width 1267 height 585
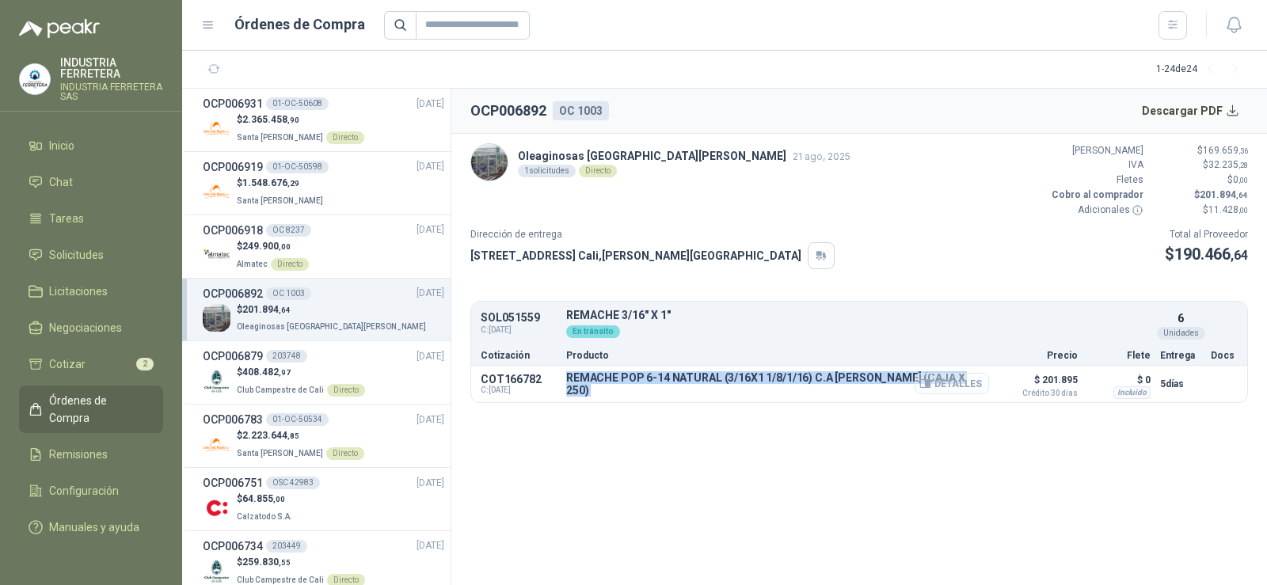
drag, startPoint x: 565, startPoint y: 382, endPoint x: 920, endPoint y: 384, distance: 355.5
click at [920, 384] on div "COT166782 C: [DATE] REMACHE POP 6-14 NATURAL (3/16X1 1/8/1/16) C.A [PERSON_NAME…" at bounding box center [859, 384] width 776 height 36
copy div "REMACHE POP 6-14 NATURAL (3/16X1 1/8/1/16) C.A [PERSON_NAME] (CAJA X 250)"
click at [973, 382] on button "Detalles" at bounding box center [952, 383] width 74 height 21
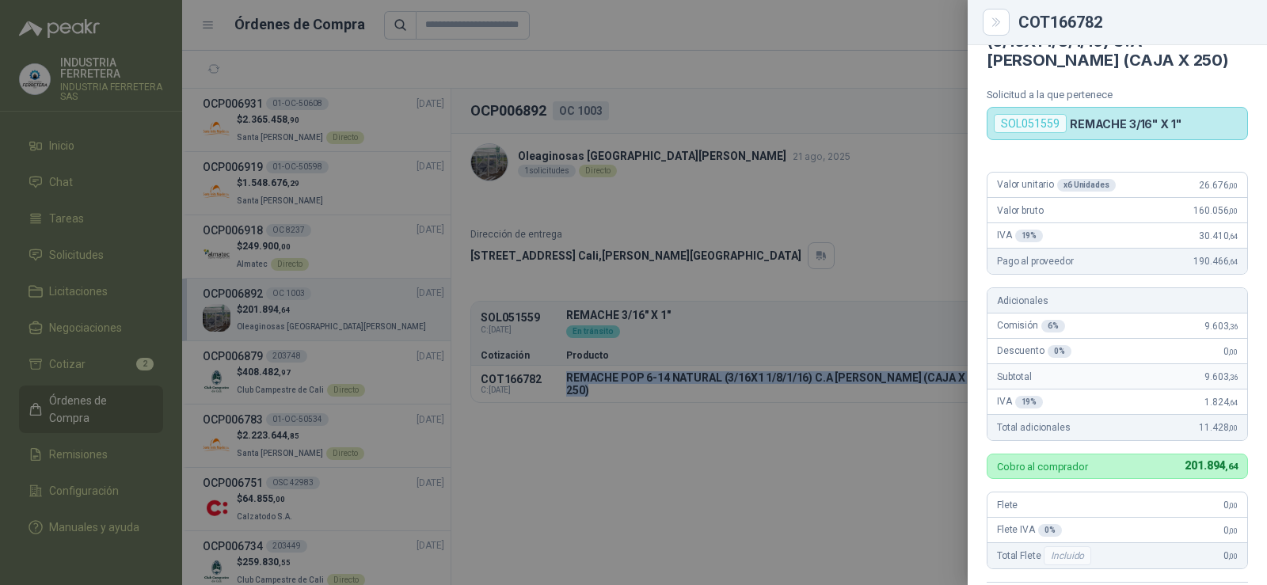
scroll to position [79, 0]
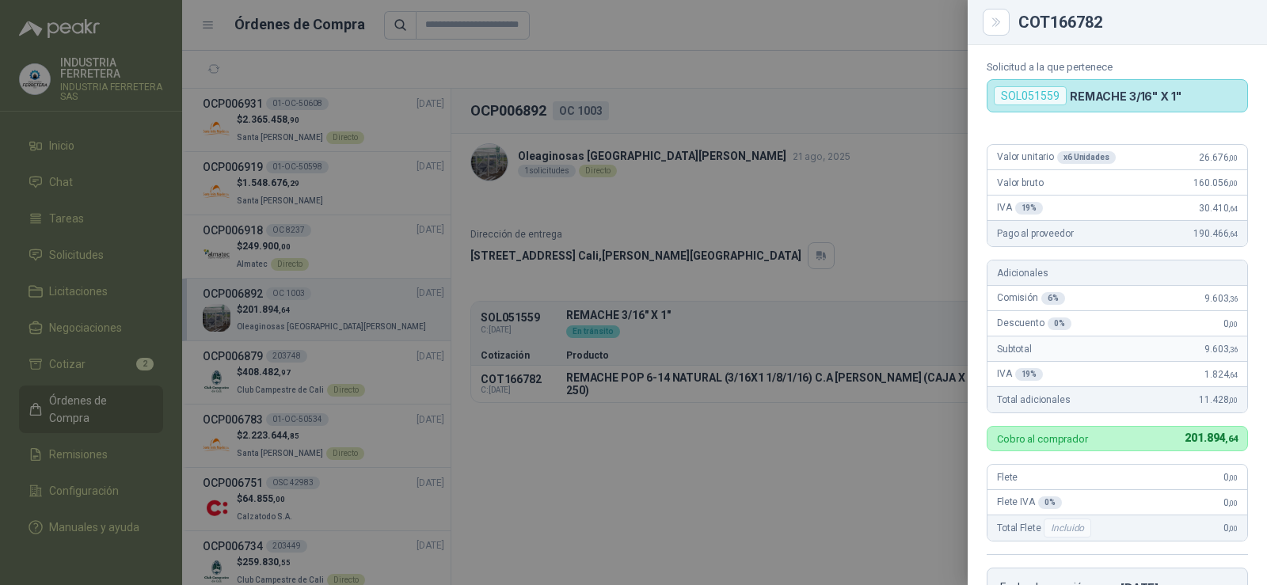
click at [877, 261] on div at bounding box center [633, 292] width 1267 height 585
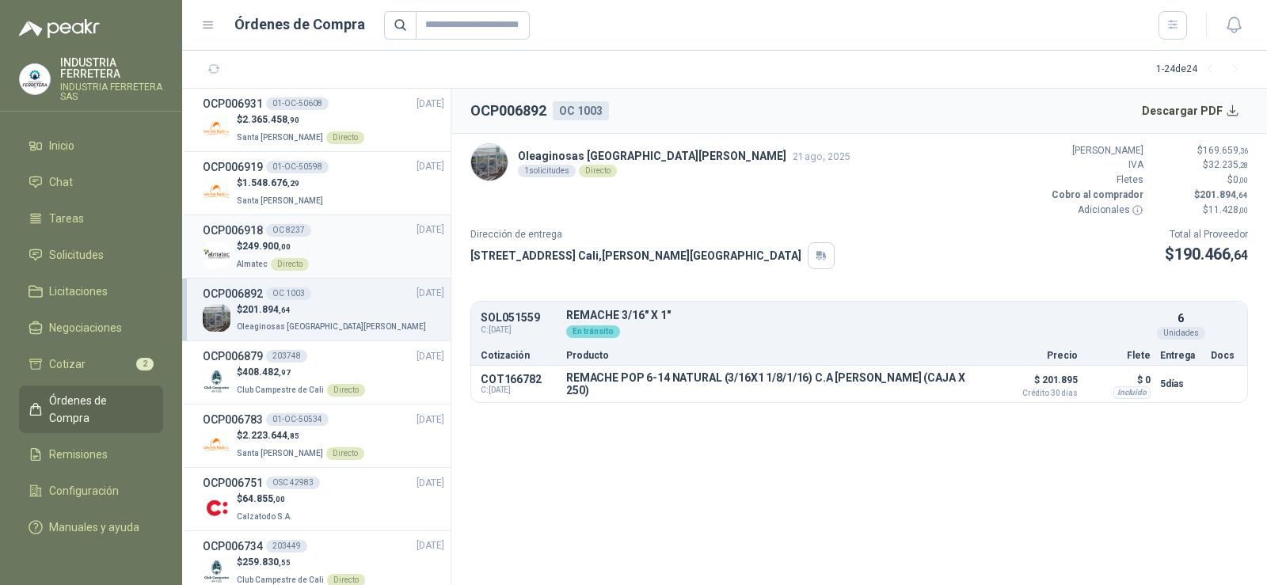
click at [335, 253] on div "$ 249.900 ,00 Almatec Directo" at bounding box center [324, 255] width 242 height 32
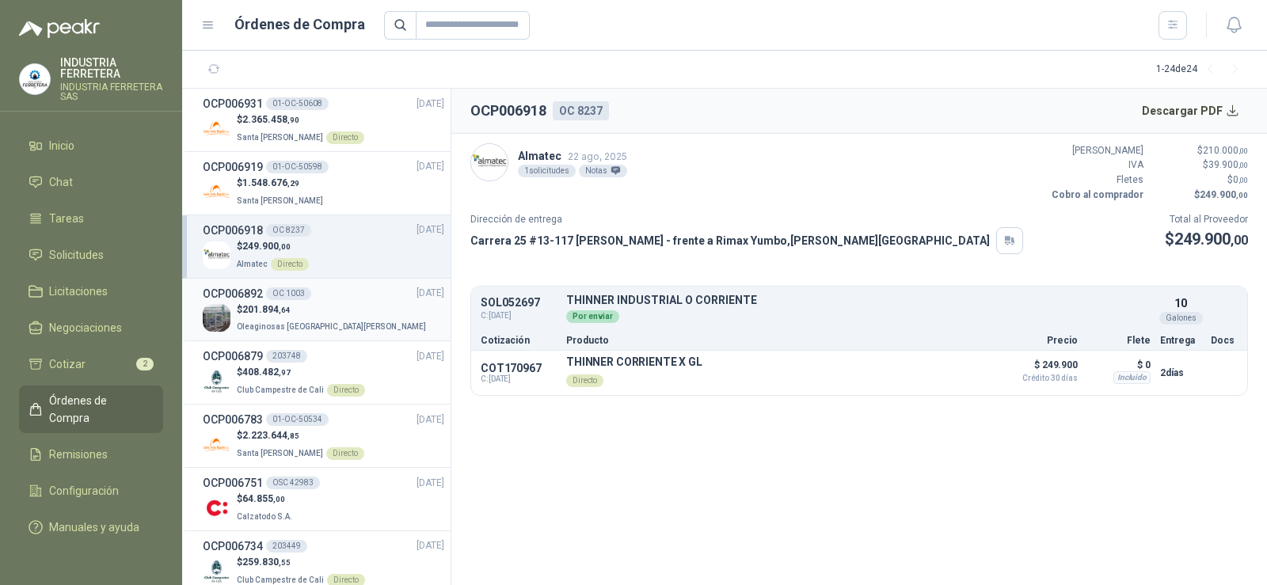
click at [309, 322] on span "Oleaginosas [GEOGRAPHIC_DATA][PERSON_NAME]" at bounding box center [331, 326] width 189 height 9
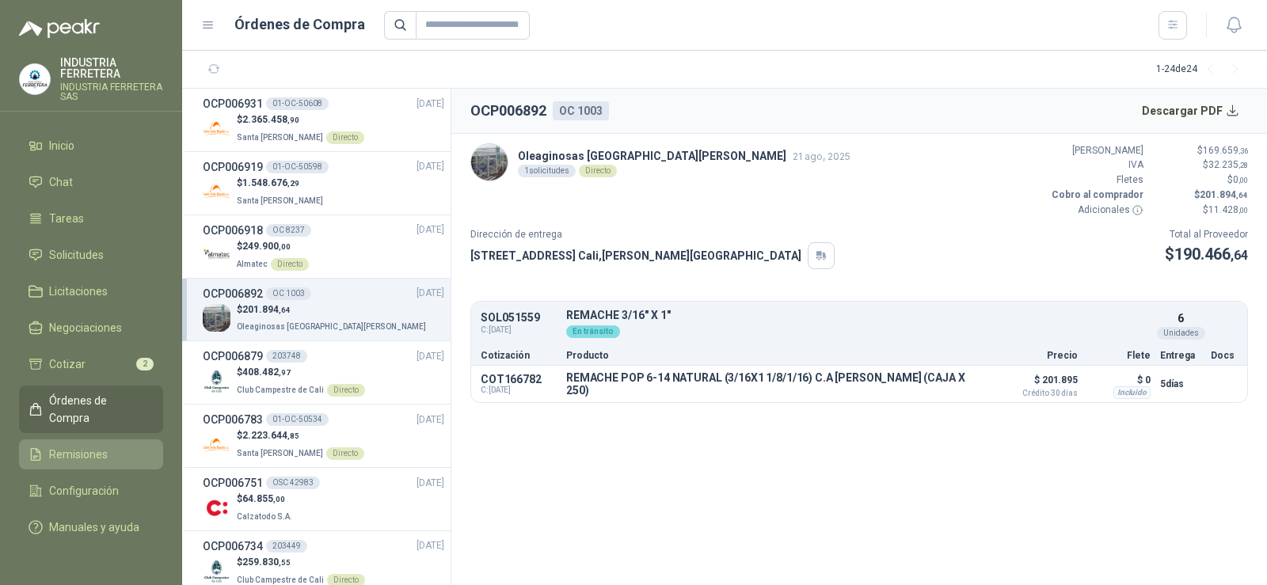
click at [78, 446] on span "Remisiones" at bounding box center [78, 454] width 59 height 17
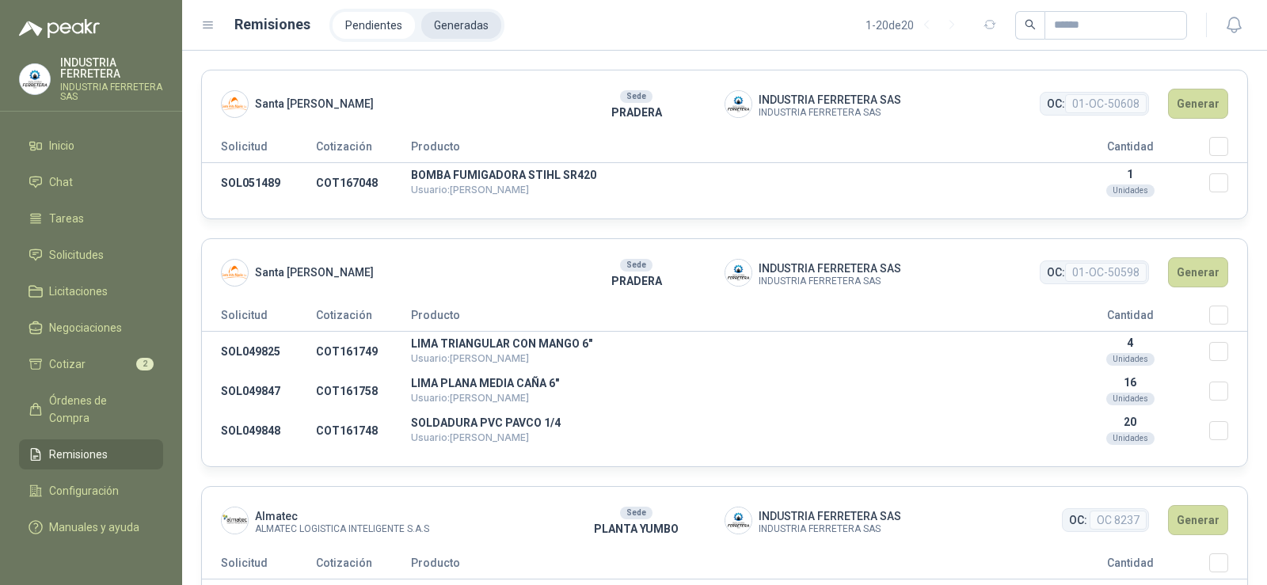
click at [443, 29] on li "Generadas" at bounding box center [461, 25] width 80 height 27
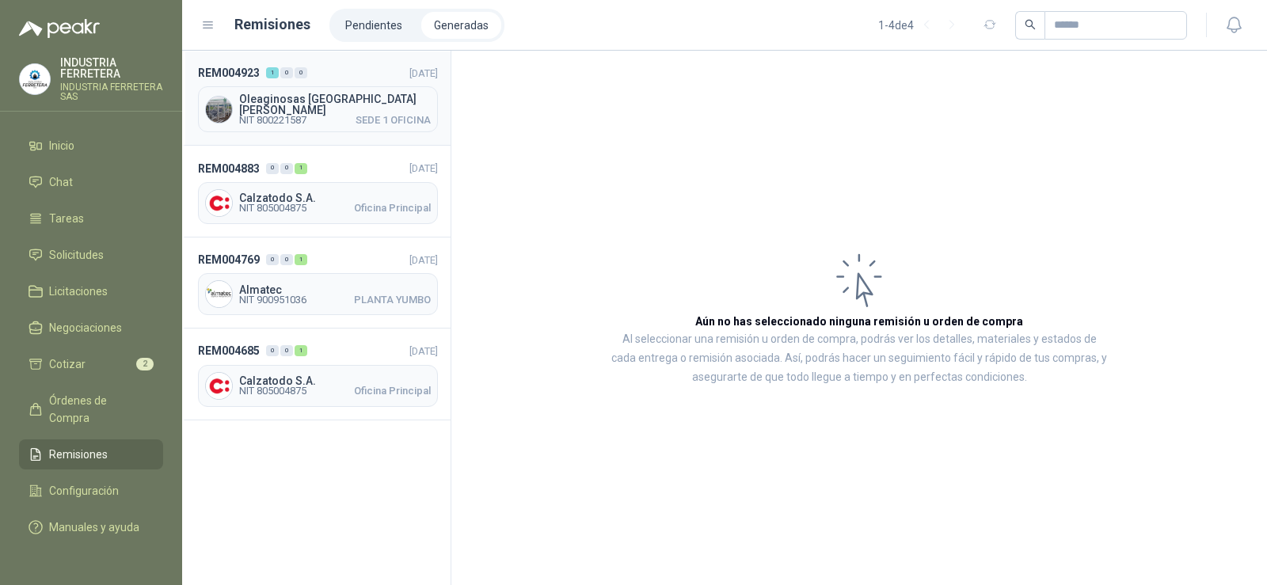
click at [311, 103] on span "Oleaginosas [GEOGRAPHIC_DATA][PERSON_NAME]" at bounding box center [335, 104] width 192 height 22
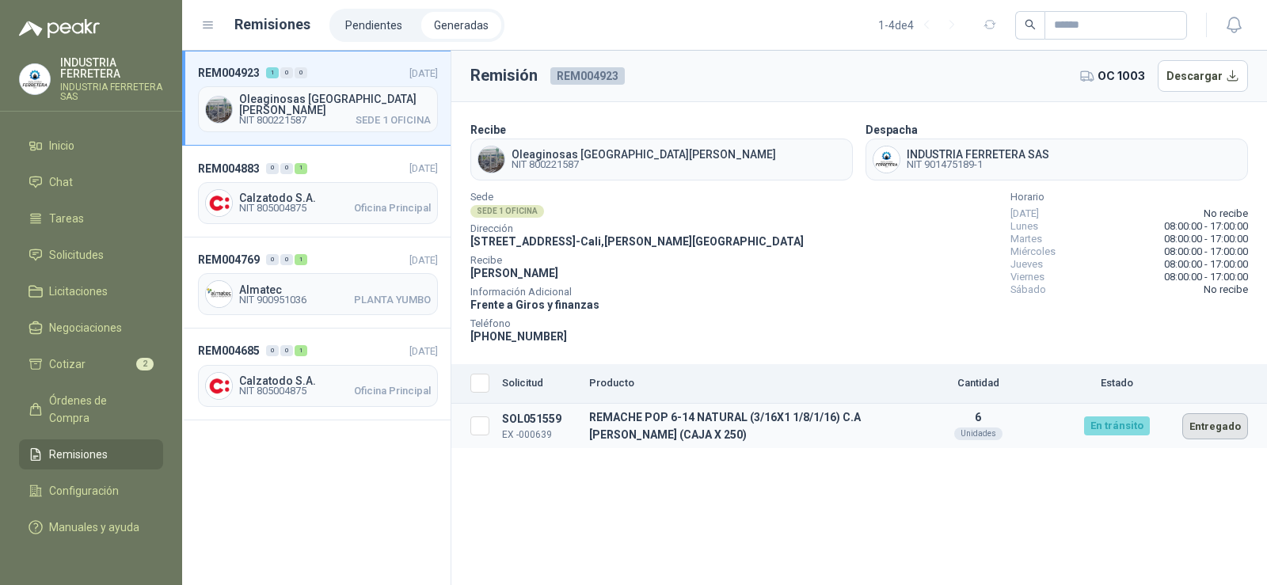
click at [1209, 424] on button "Entregado" at bounding box center [1215, 426] width 66 height 26
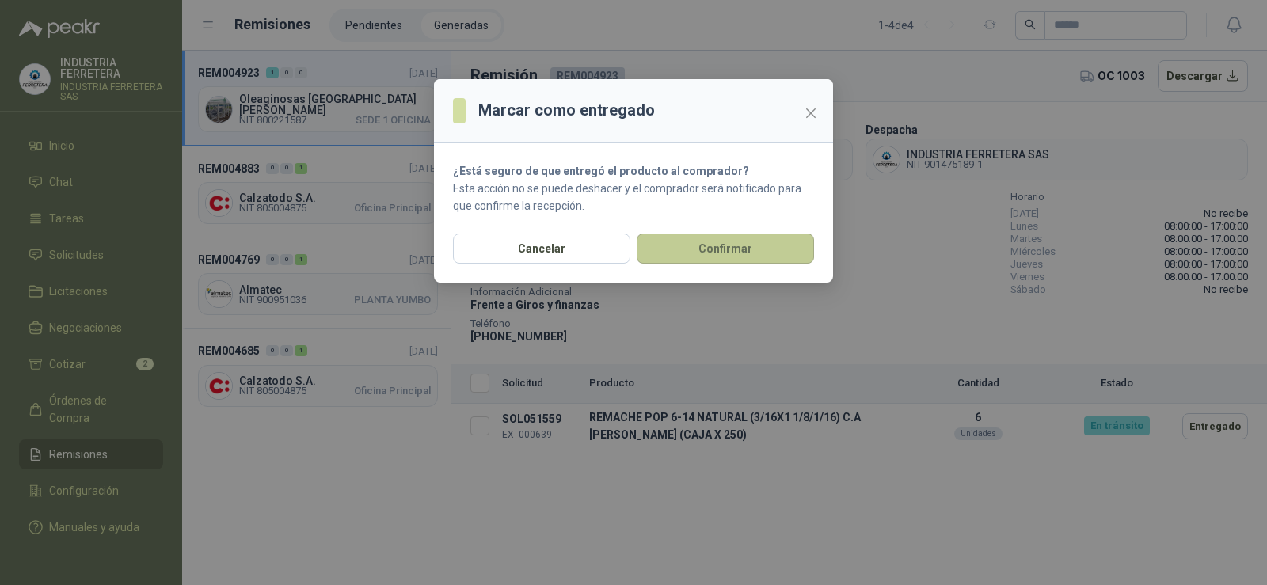
click at [687, 245] on button "Confirmar" at bounding box center [725, 249] width 177 height 30
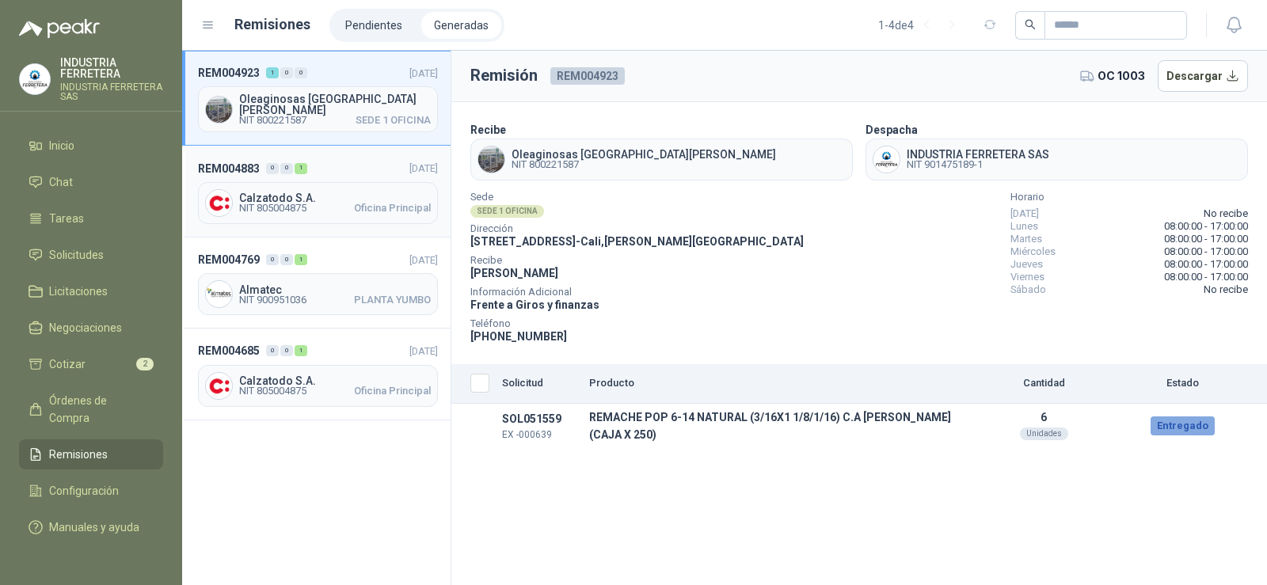
click at [332, 208] on span "NIT 805004875 Oficina Principal" at bounding box center [335, 208] width 192 height 10
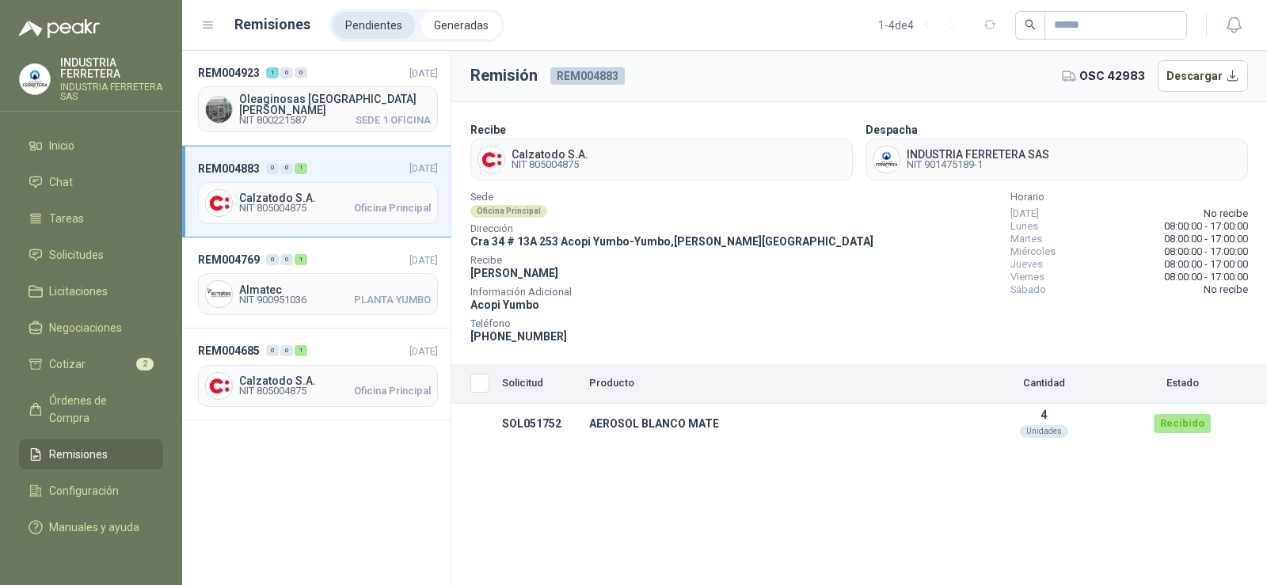
click at [363, 20] on li "Pendientes" at bounding box center [374, 25] width 82 height 27
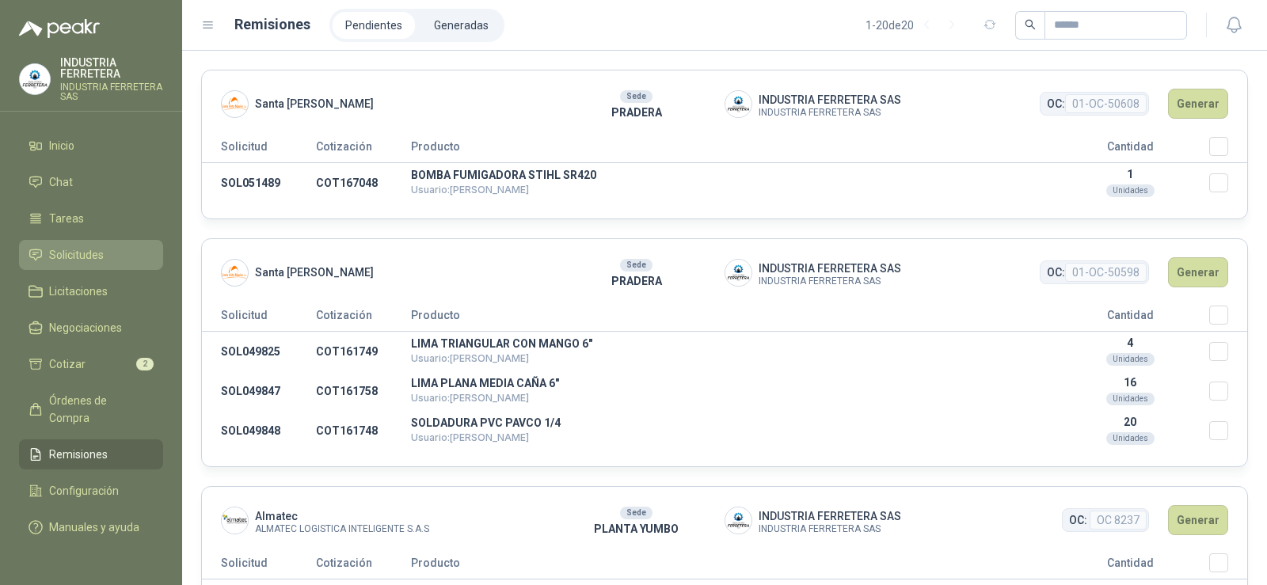
click at [89, 251] on span "Solicitudes" at bounding box center [76, 254] width 55 height 17
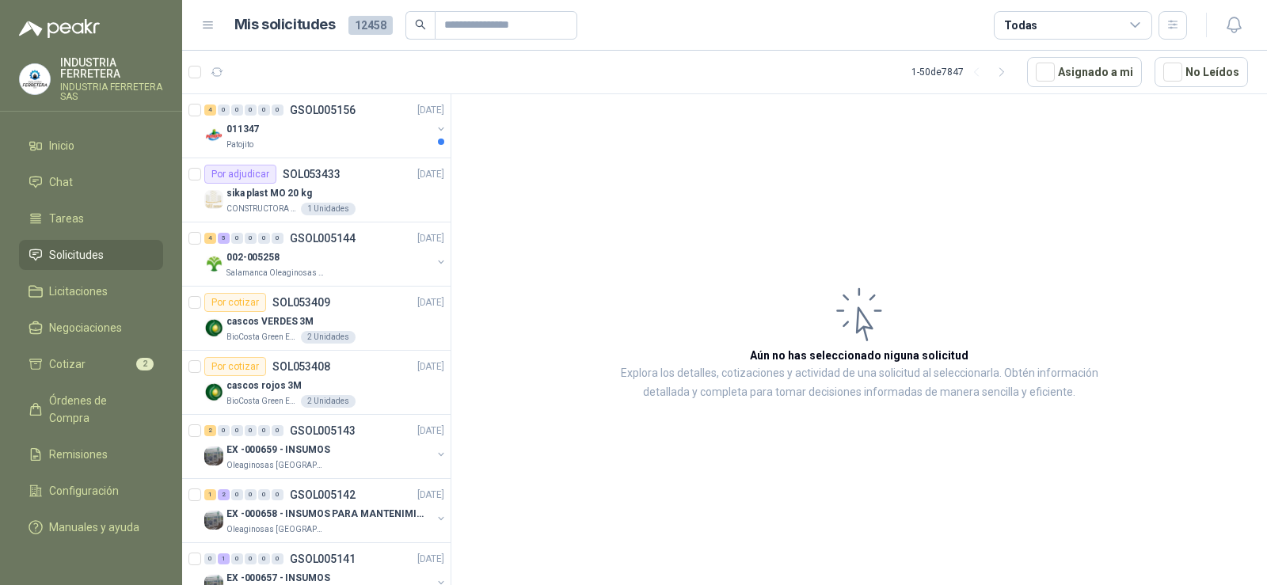
click at [85, 255] on span "Solicitudes" at bounding box center [76, 254] width 55 height 17
click at [1009, 70] on icon "button" at bounding box center [1001, 72] width 13 height 13
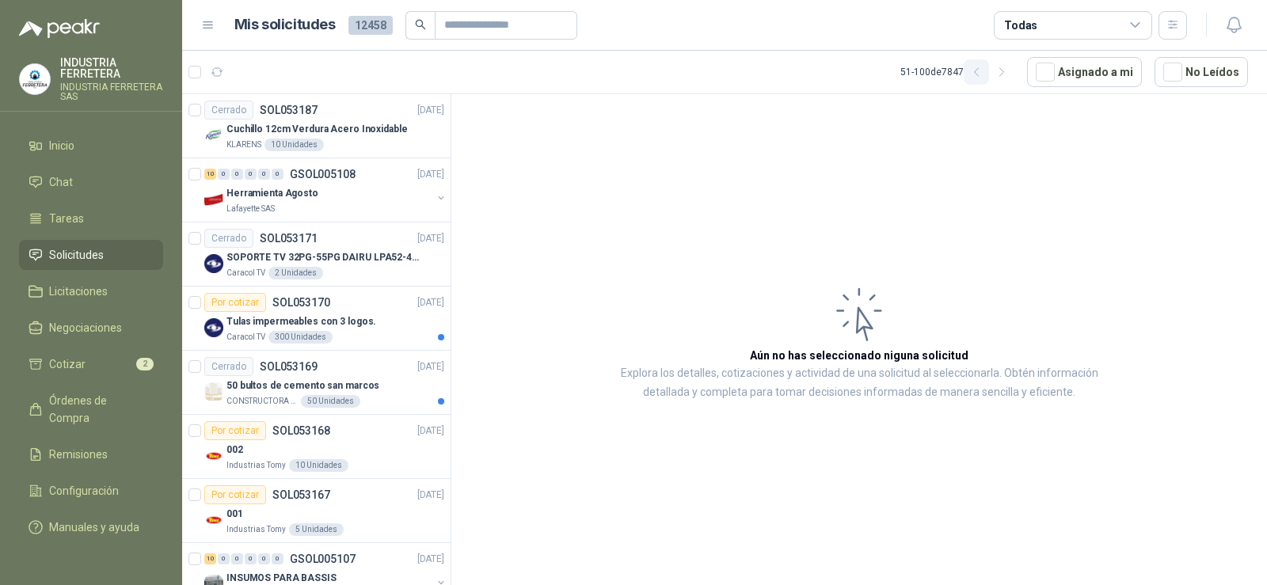
click at [978, 72] on icon "button" at bounding box center [976, 72] width 4 height 8
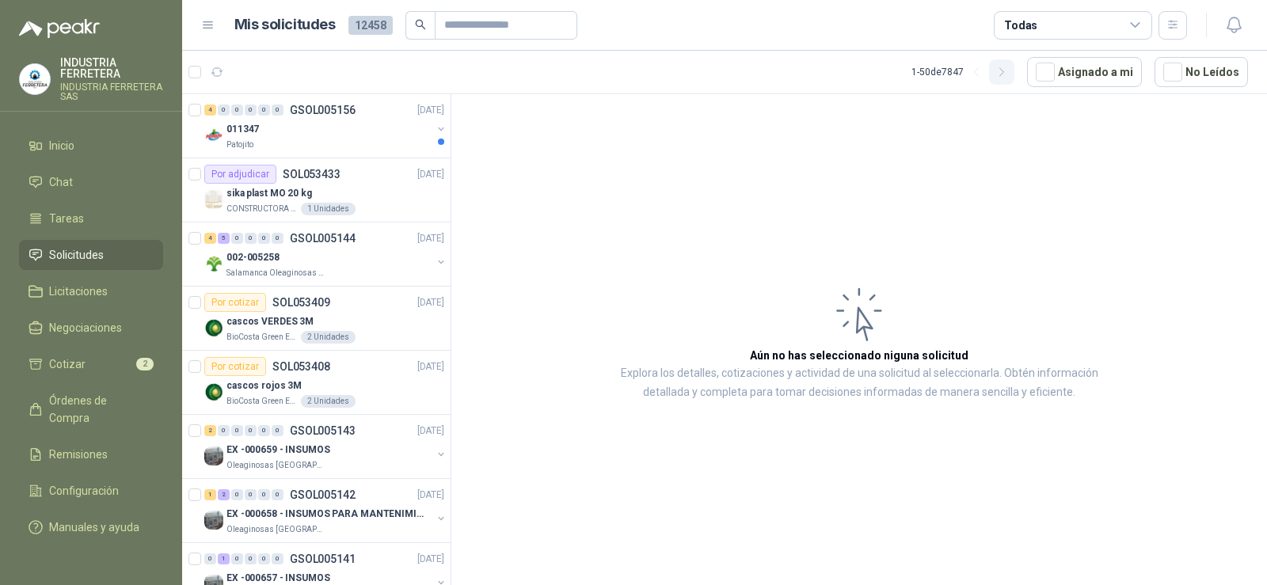
click at [1008, 77] on icon "button" at bounding box center [1001, 72] width 13 height 13
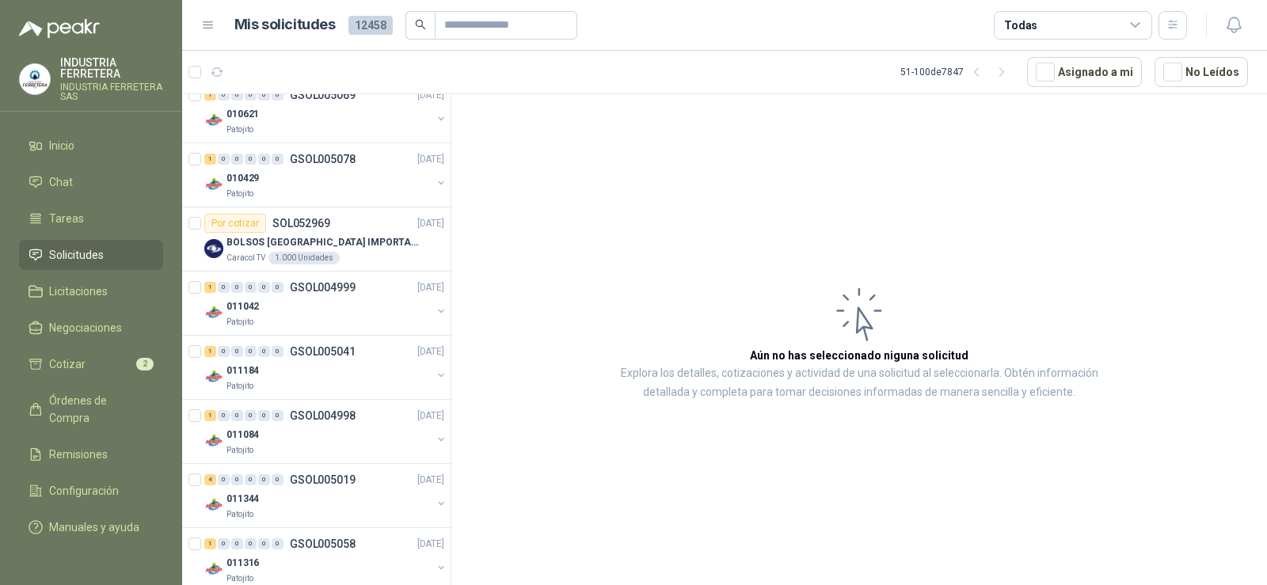
scroll to position [2745, 0]
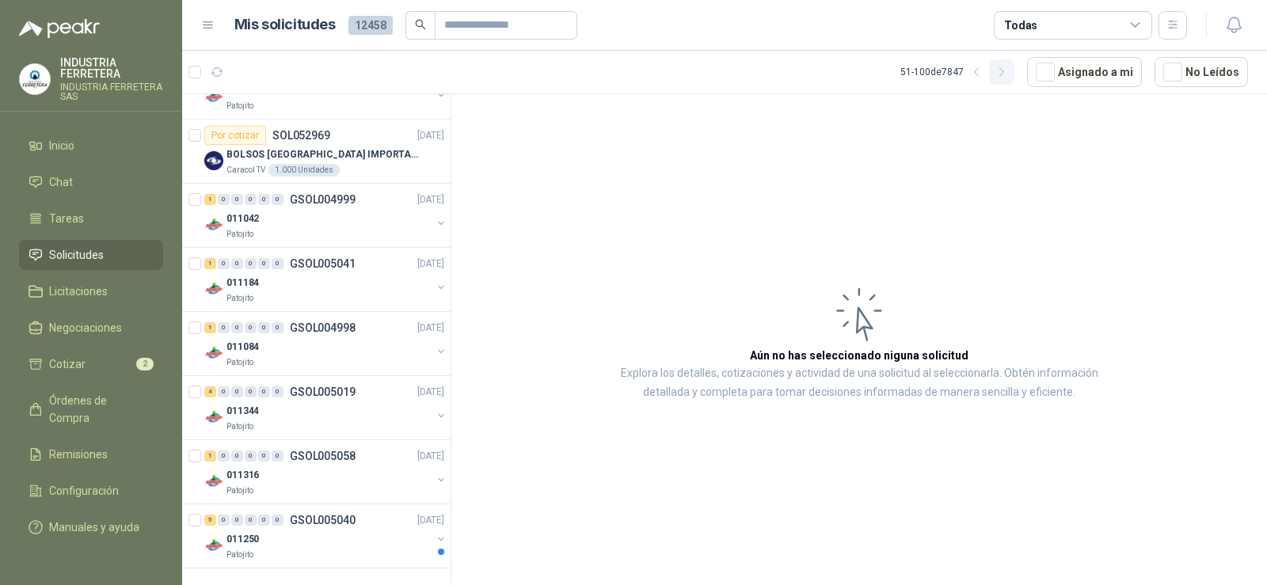
click at [1006, 73] on icon "button" at bounding box center [1001, 72] width 13 height 13
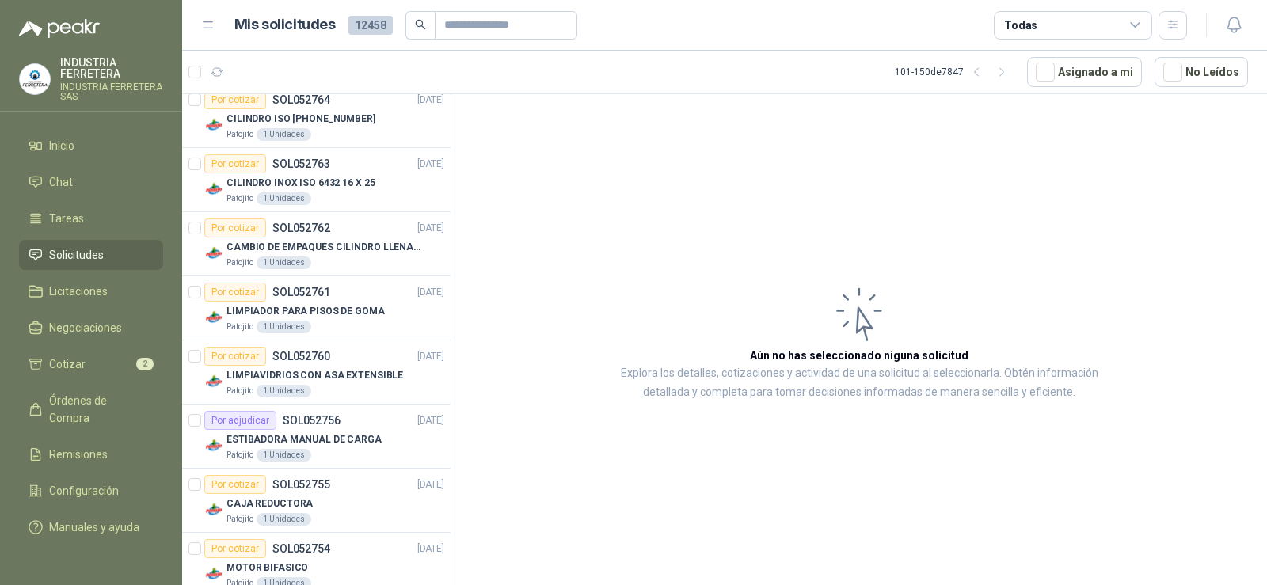
scroll to position [0, 0]
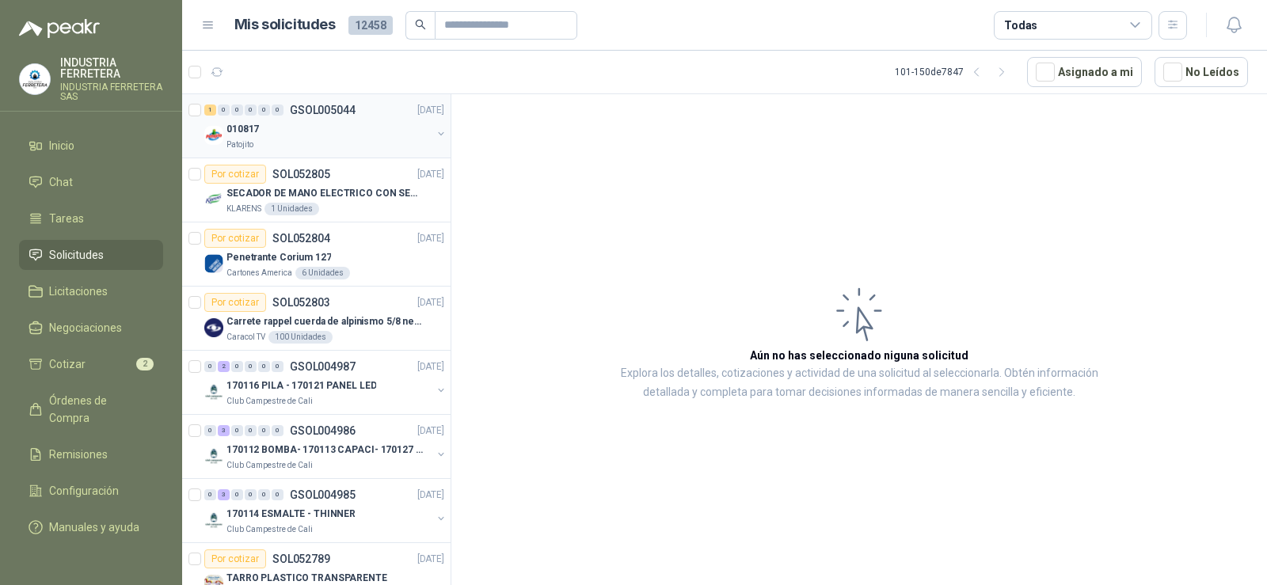
click at [280, 124] on div "010817" at bounding box center [328, 129] width 205 height 19
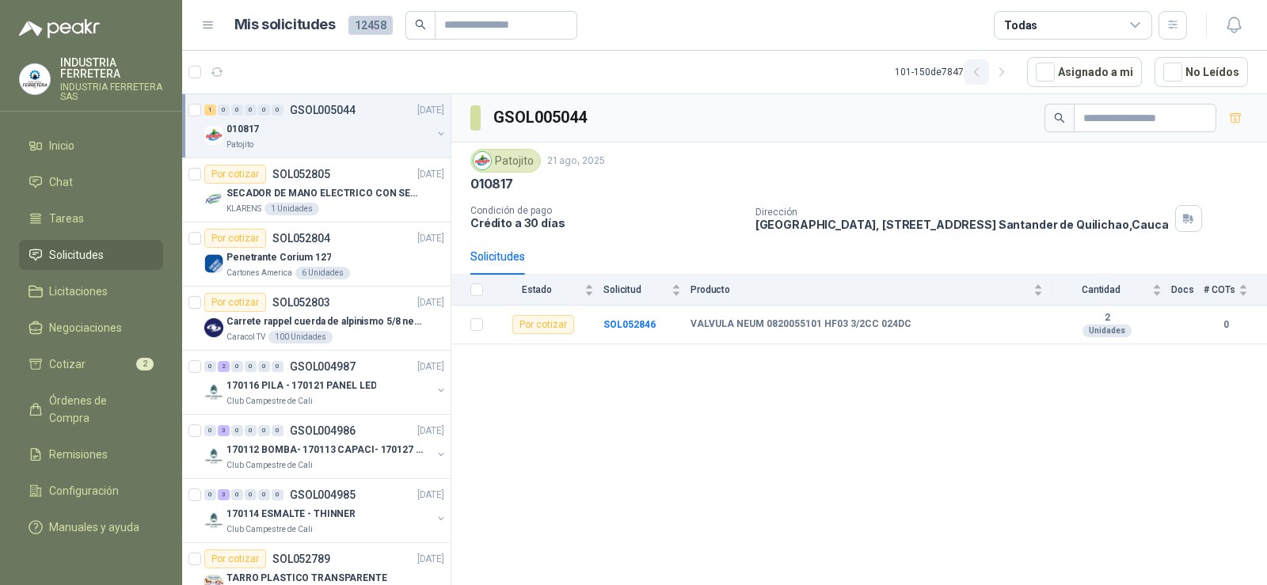
click at [978, 70] on icon "button" at bounding box center [976, 72] width 4 height 8
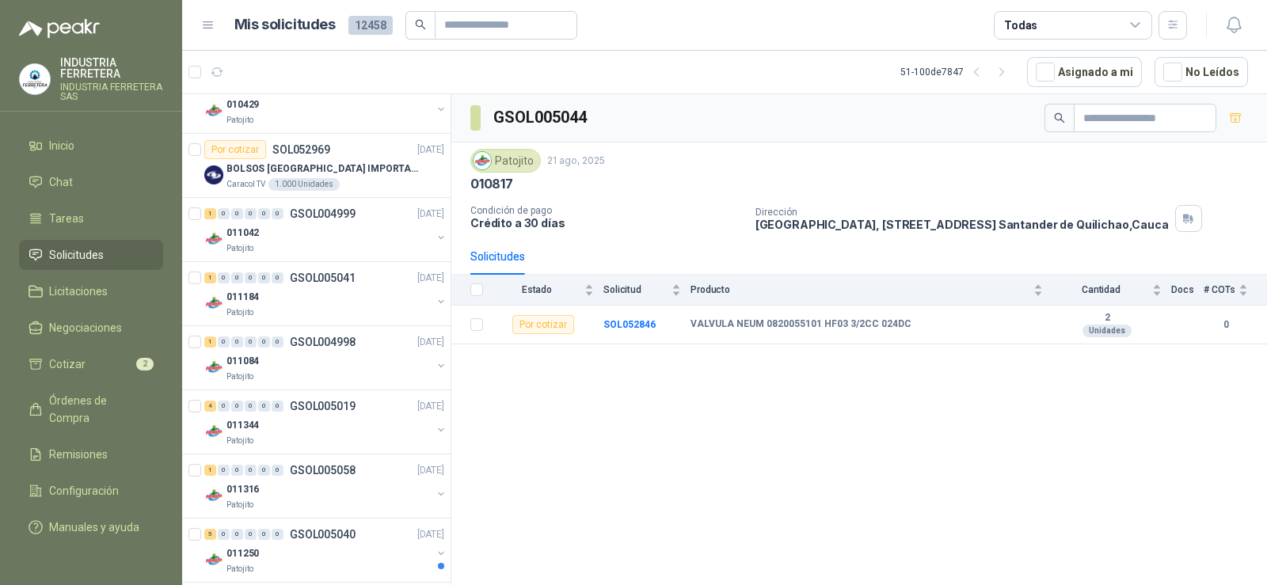
scroll to position [2745, 0]
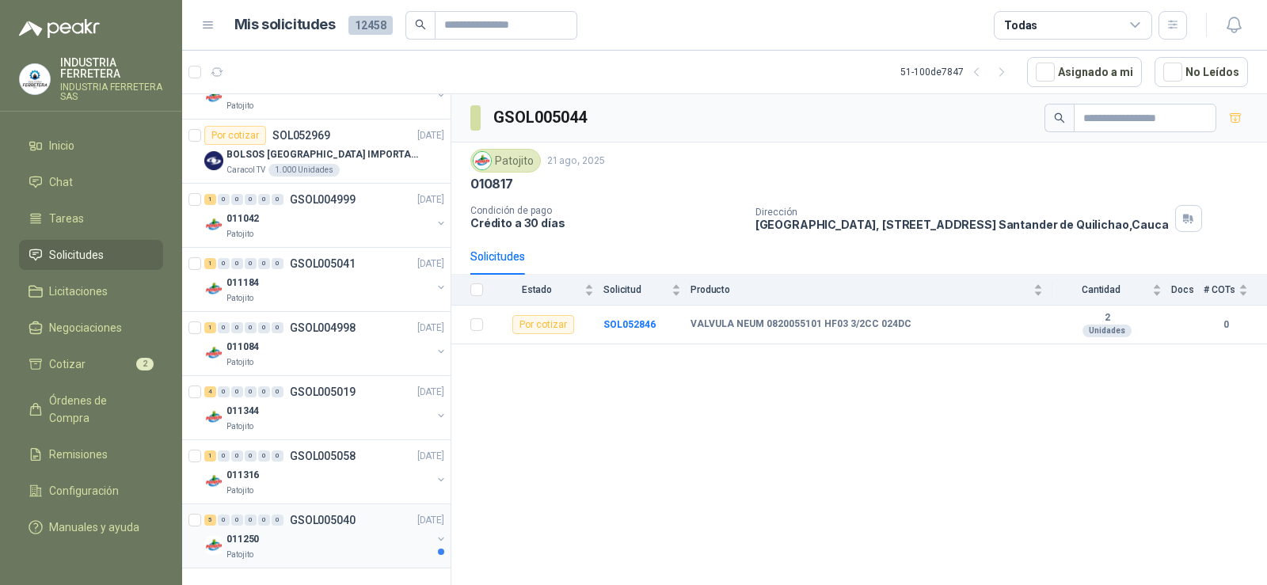
click at [310, 530] on div "011250" at bounding box center [328, 539] width 205 height 19
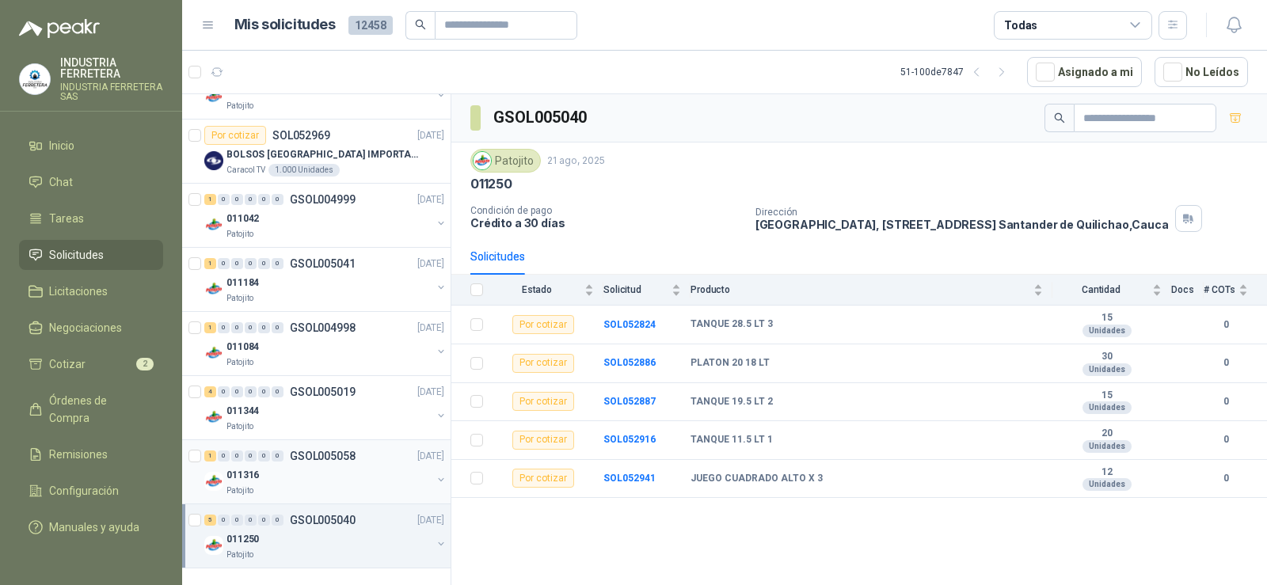
click at [321, 466] on div "011316" at bounding box center [328, 475] width 205 height 19
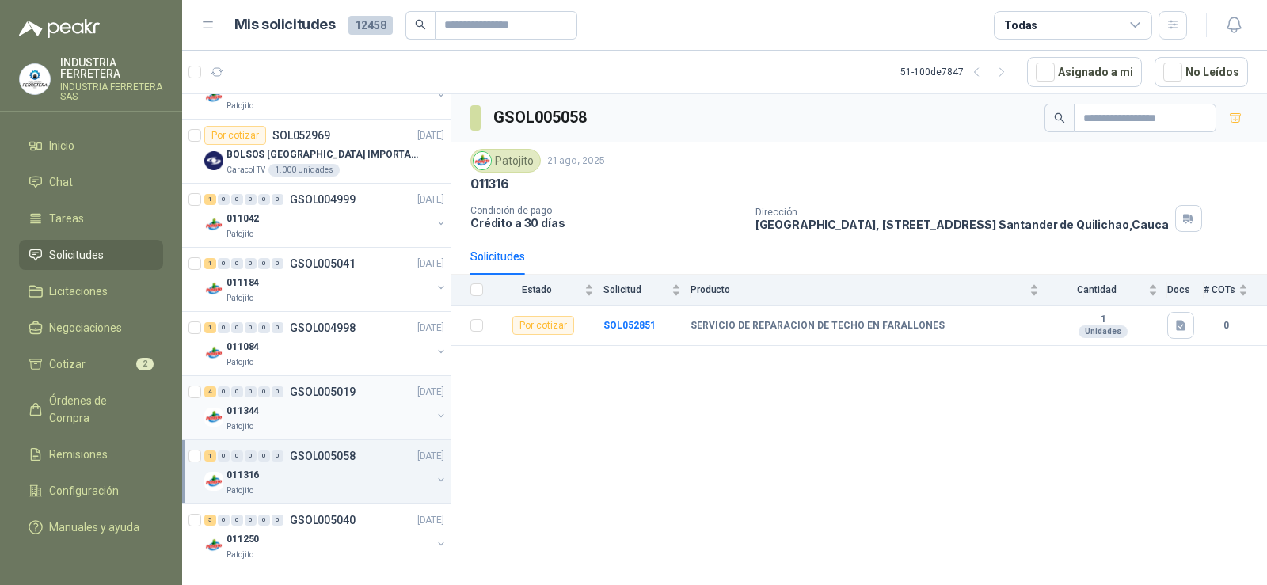
click at [294, 386] on p "GSOL005019" at bounding box center [323, 391] width 66 height 11
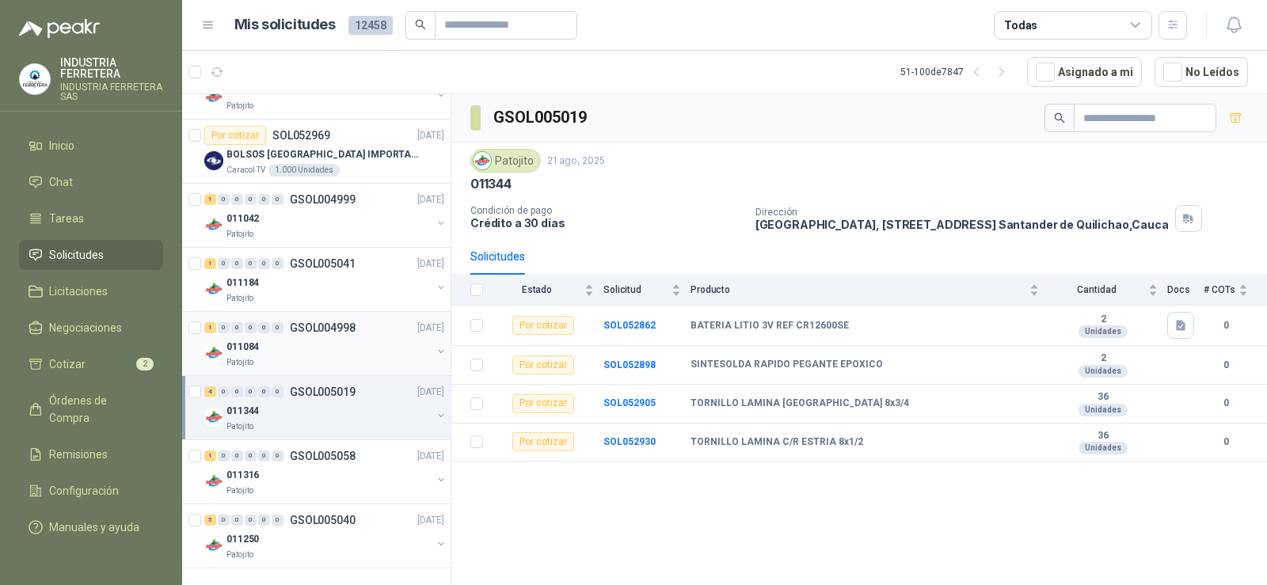
click at [302, 337] on div "011084" at bounding box center [328, 346] width 205 height 19
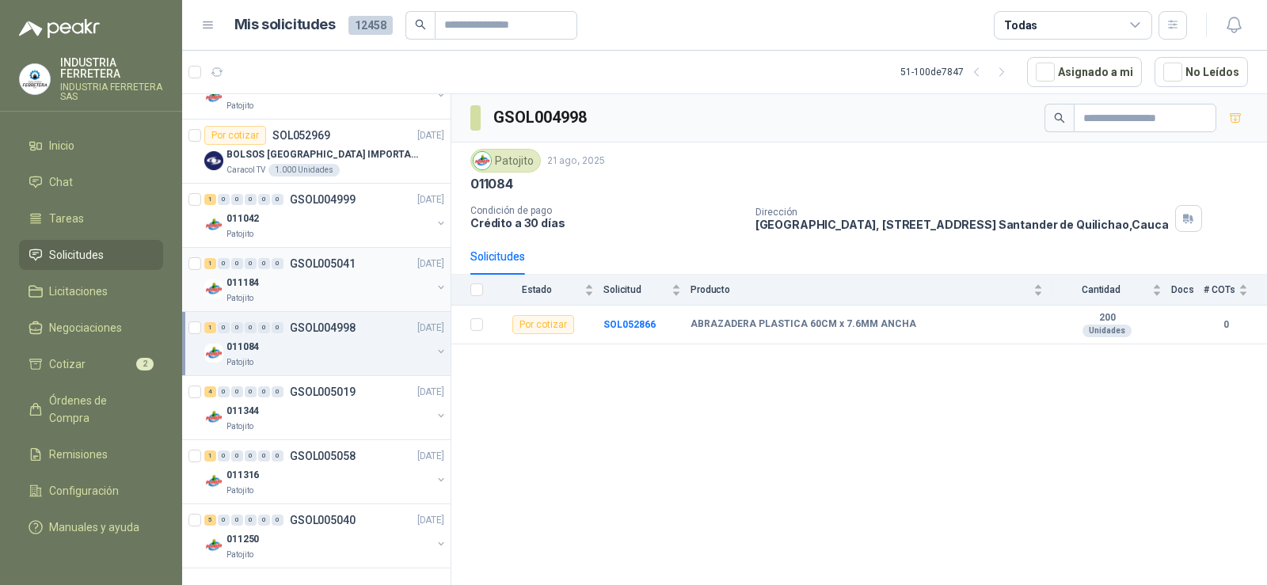
click at [315, 279] on div "011184" at bounding box center [328, 282] width 205 height 19
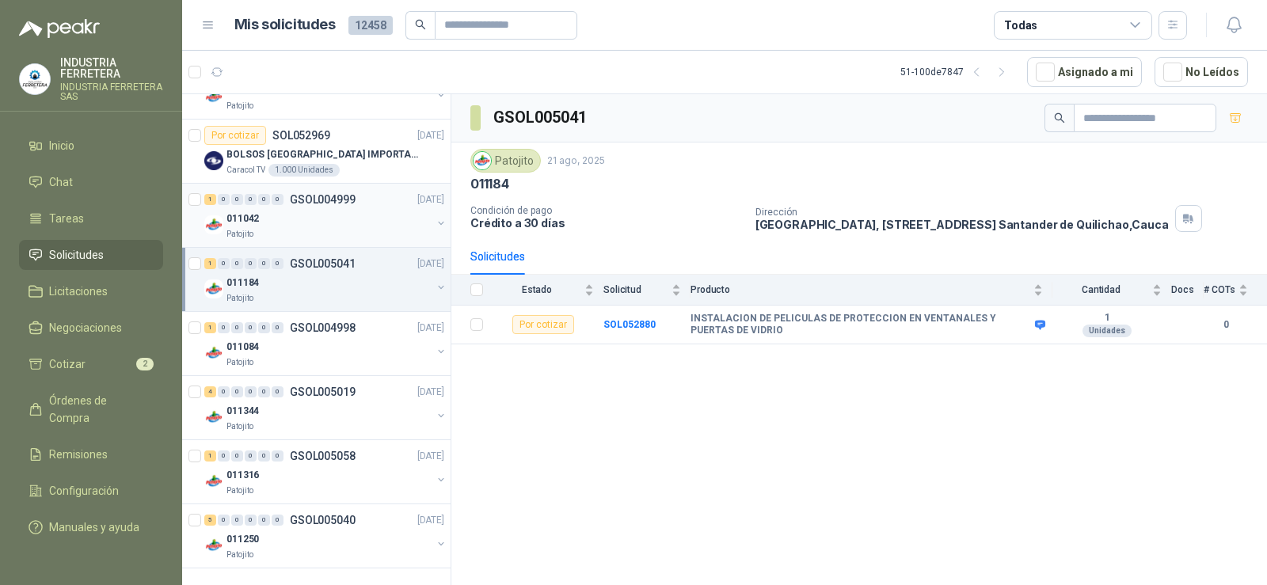
click at [339, 209] on div "011042" at bounding box center [328, 218] width 205 height 19
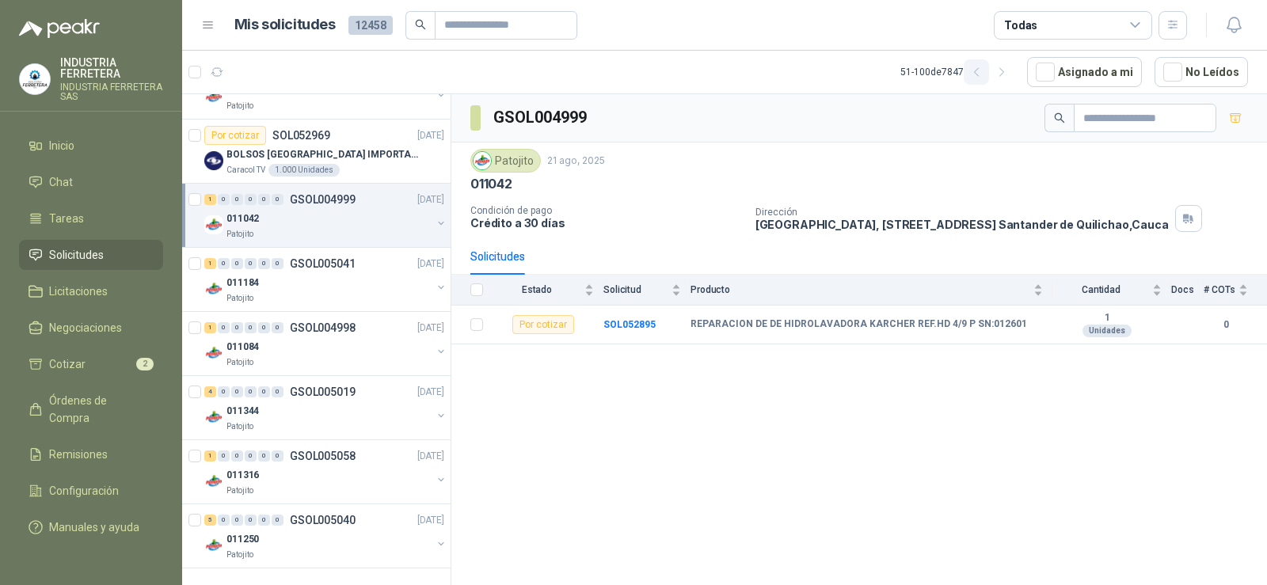
click at [983, 73] on icon "button" at bounding box center [976, 72] width 13 height 13
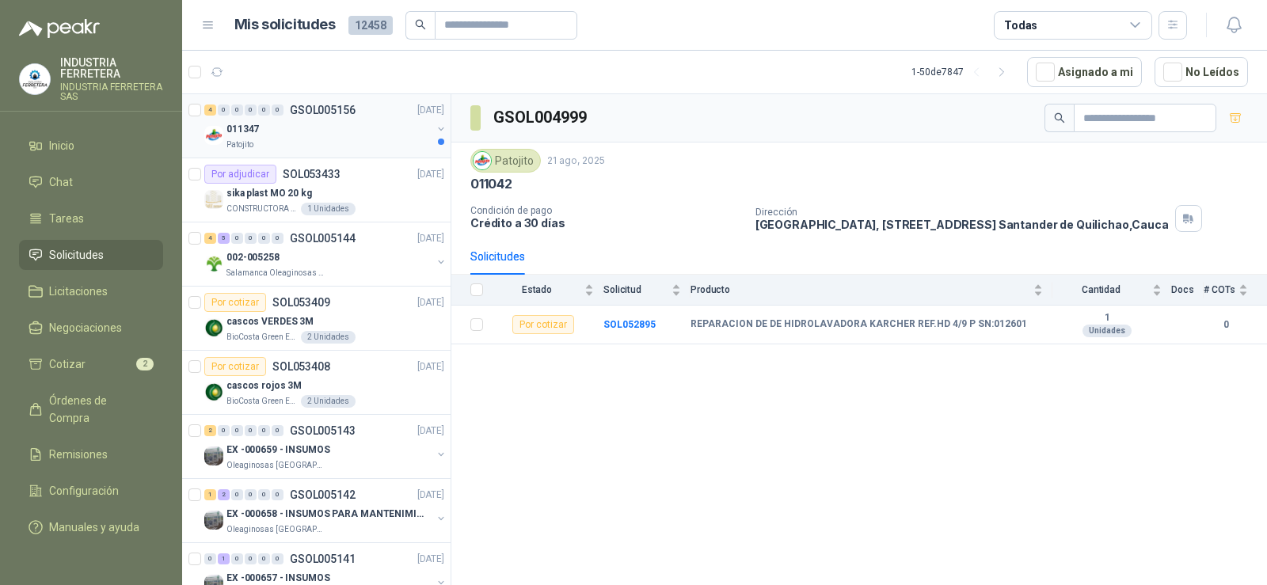
click at [311, 132] on div "011347" at bounding box center [328, 129] width 205 height 19
